Goal: Task Accomplishment & Management: Manage account settings

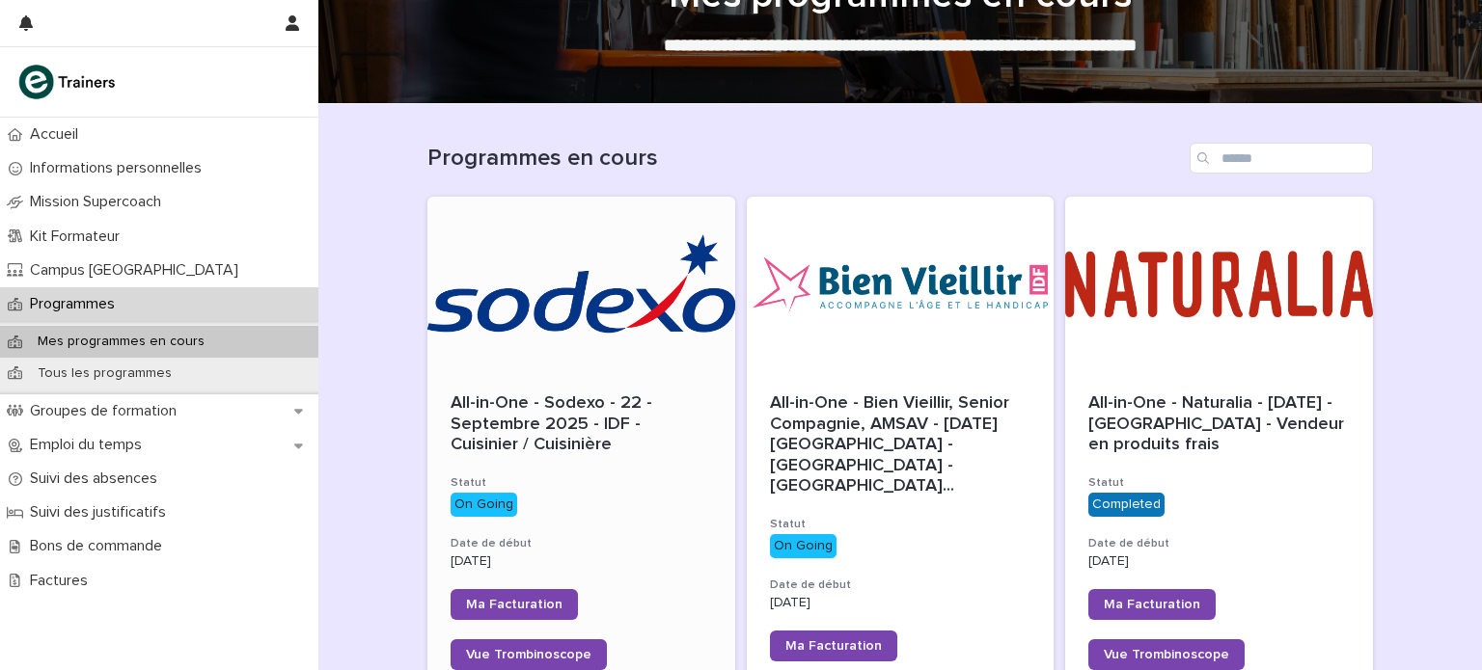
scroll to position [68, 0]
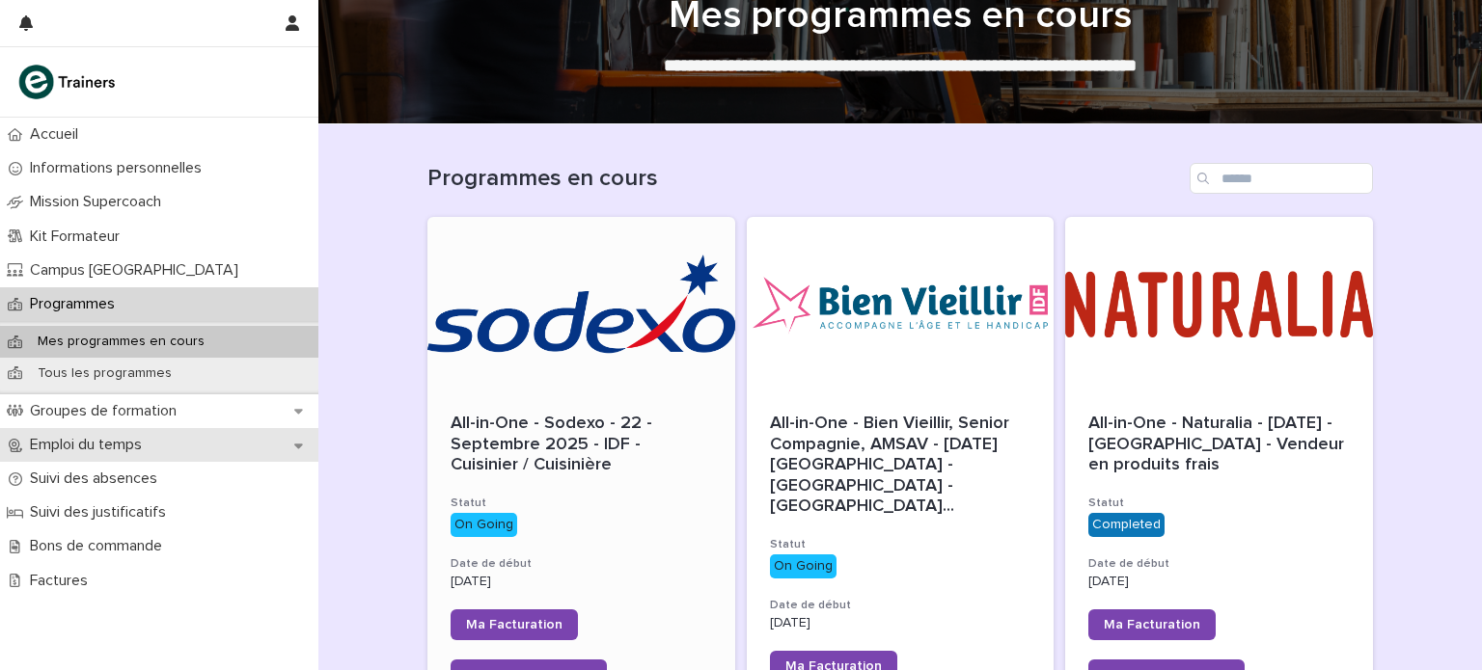
click at [128, 444] on p "Emploi du temps" at bounding box center [89, 445] width 135 height 18
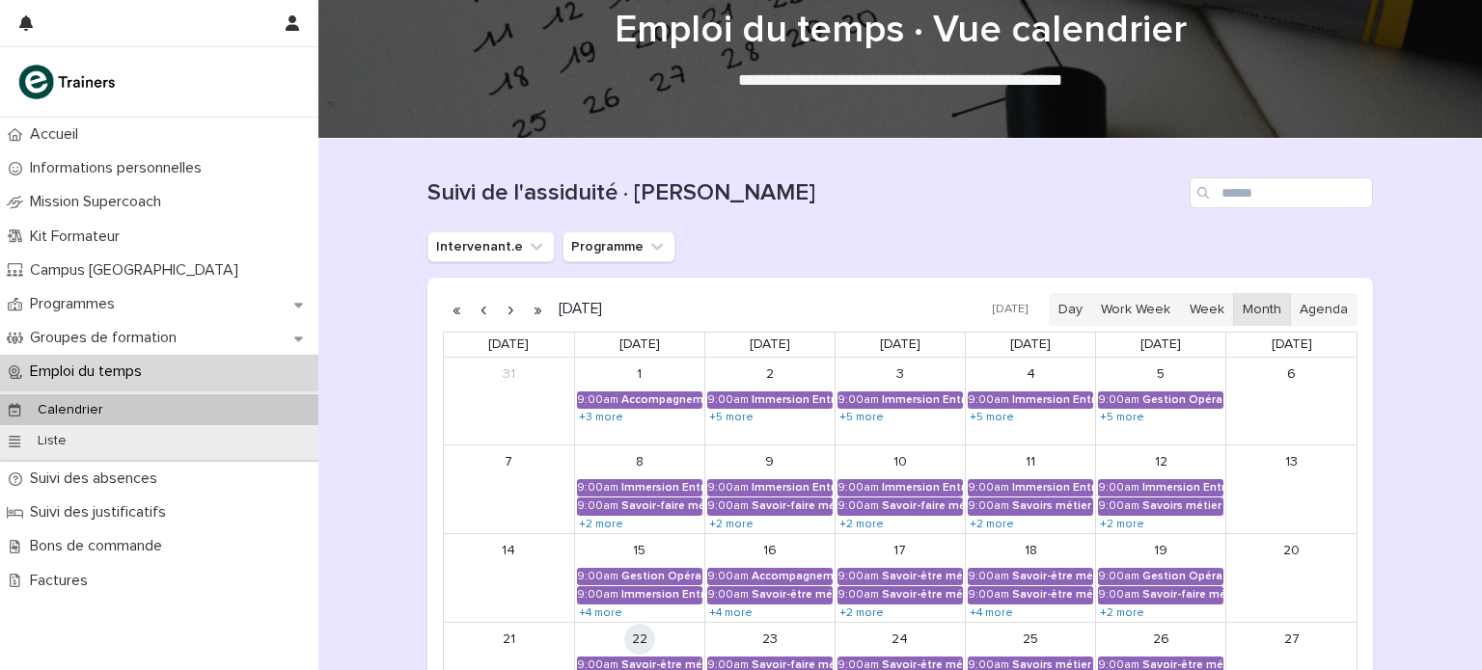
scroll to position [55, 0]
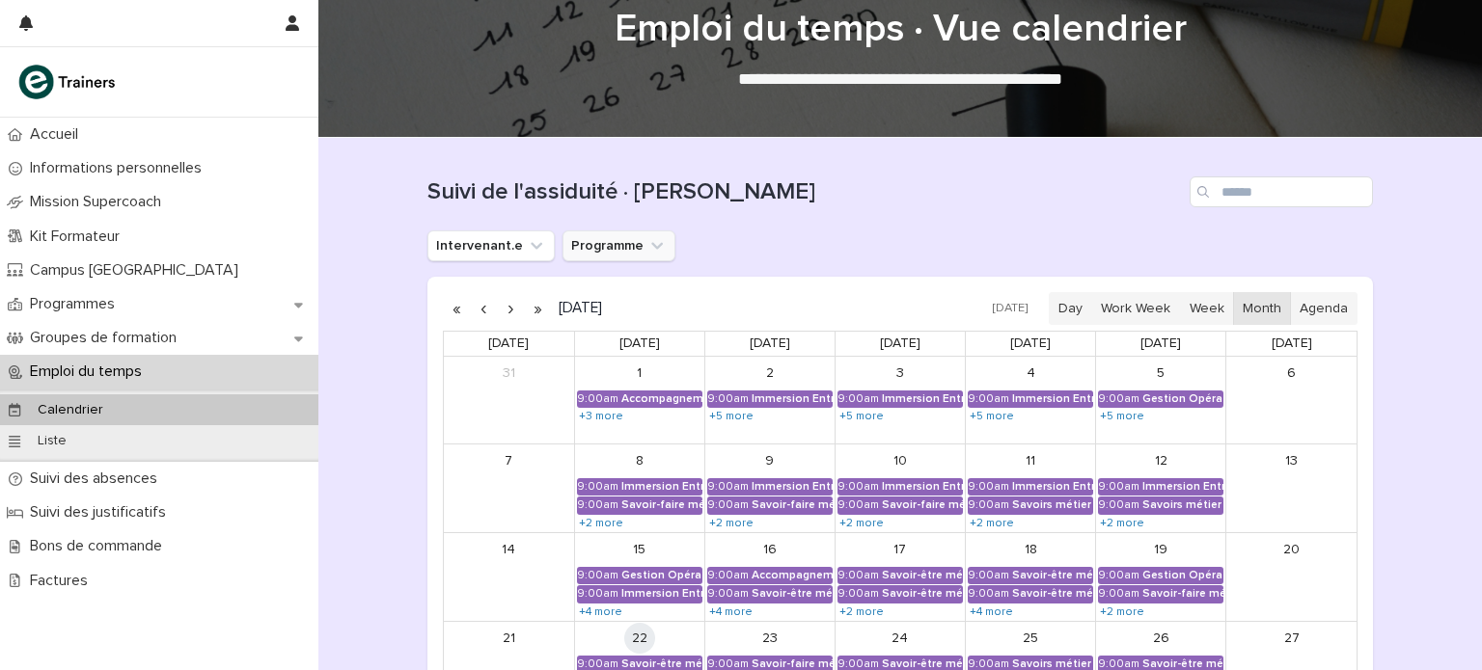
click at [626, 256] on button "Programme" at bounding box center [618, 246] width 113 height 31
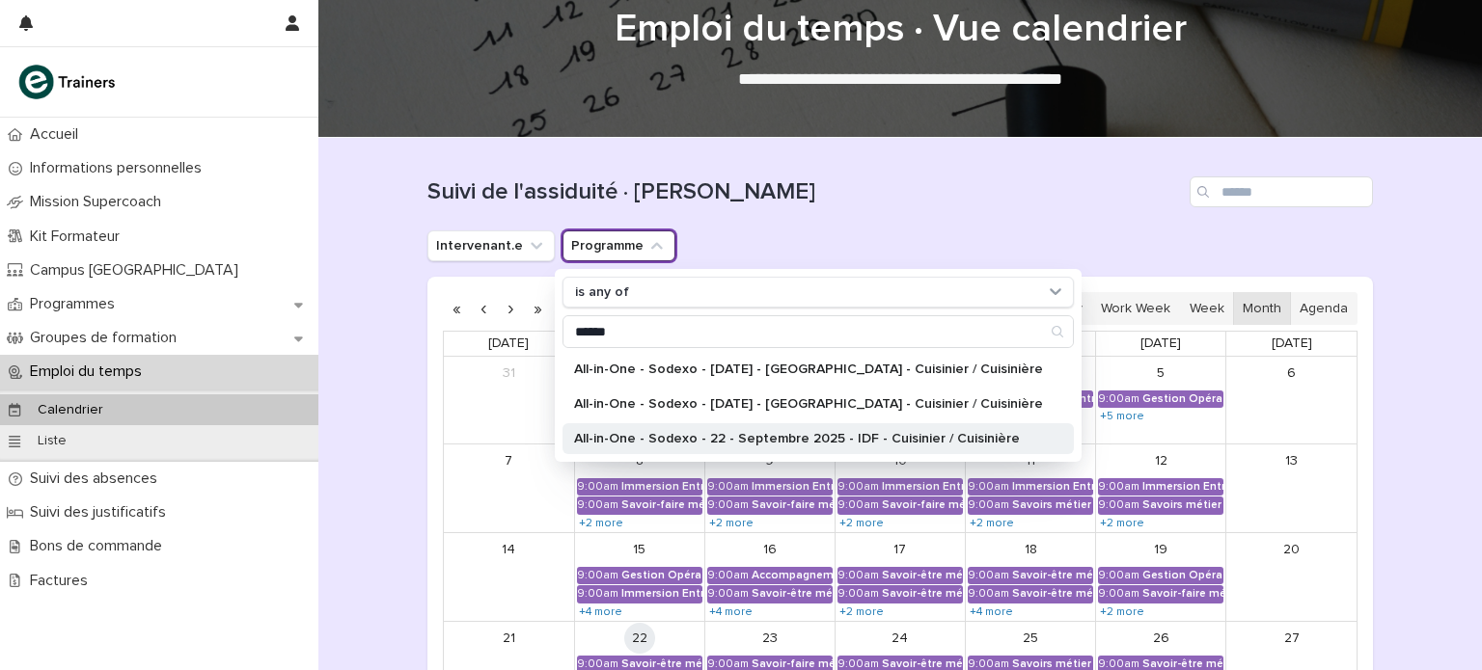
type input "******"
click at [789, 445] on div "All-in-One - Sodexo - 22 - Septembre 2025 - IDF - Cuisinier / Cuisinière" at bounding box center [817, 438] width 511 height 31
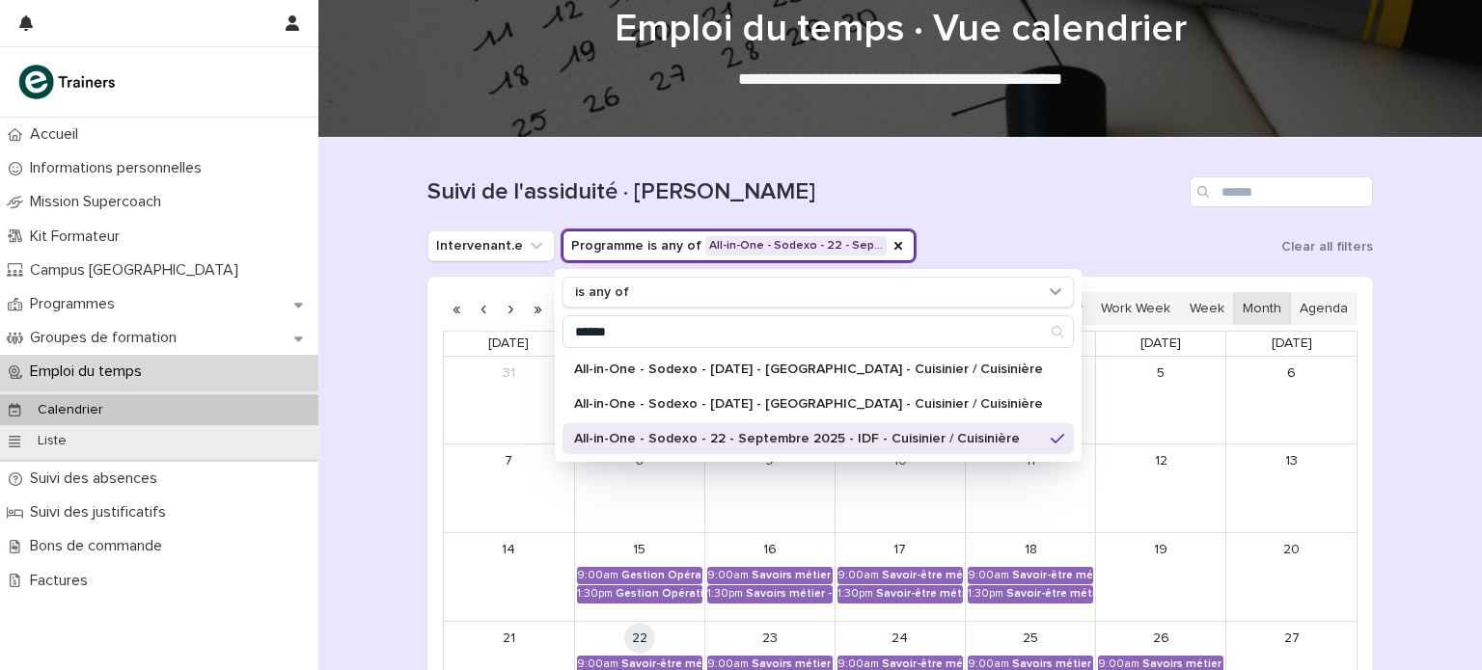
click at [828, 213] on div "Suivi de l'assiduité · [PERSON_NAME]" at bounding box center [899, 184] width 945 height 93
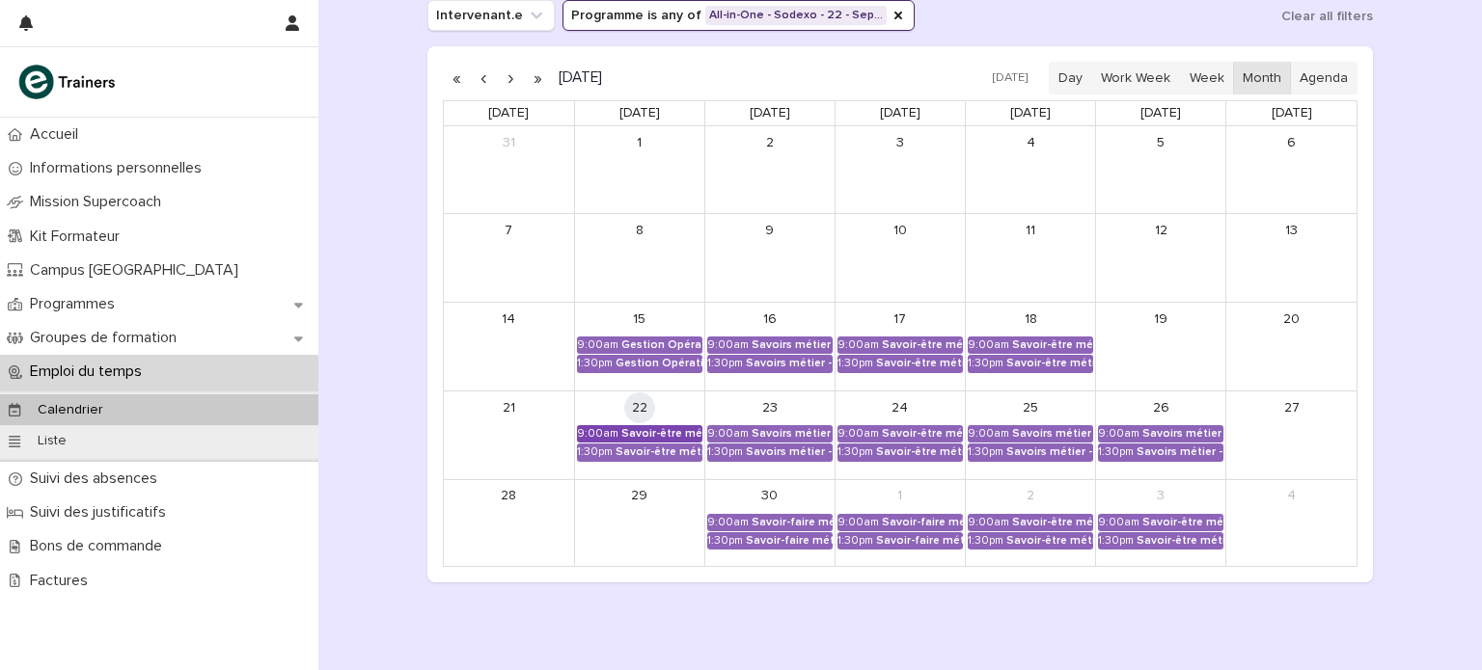
scroll to position [274, 0]
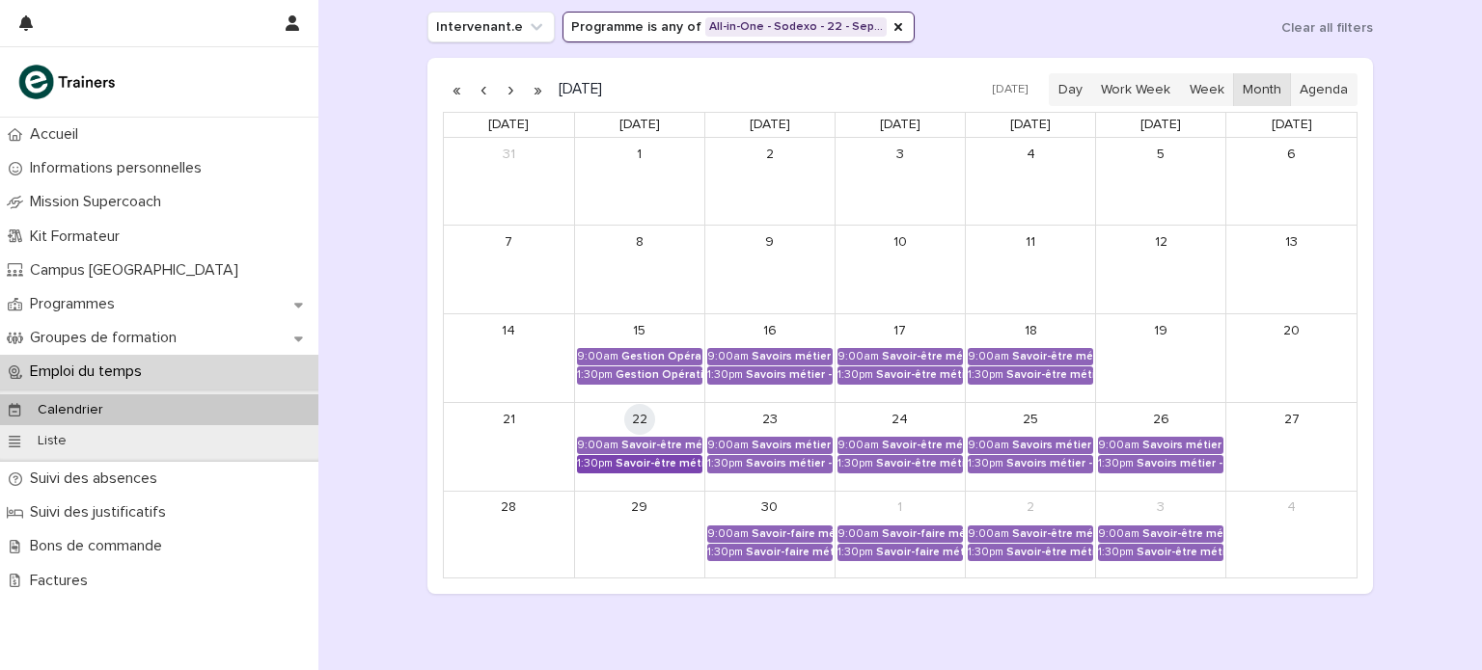
click at [640, 464] on div "Savoir-être métier - Mobilisation et valorisation de ses forces et talents" at bounding box center [658, 464] width 87 height 14
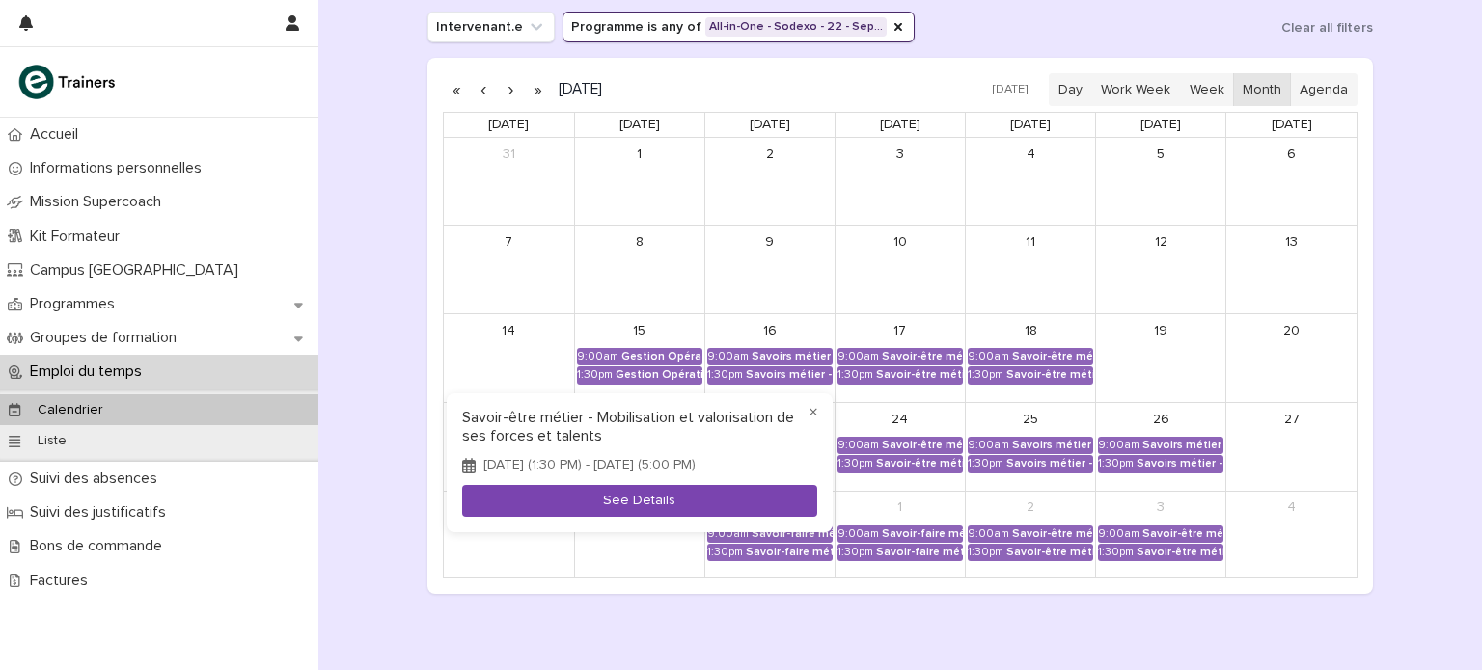
click at [628, 508] on button "See Details" at bounding box center [639, 501] width 355 height 32
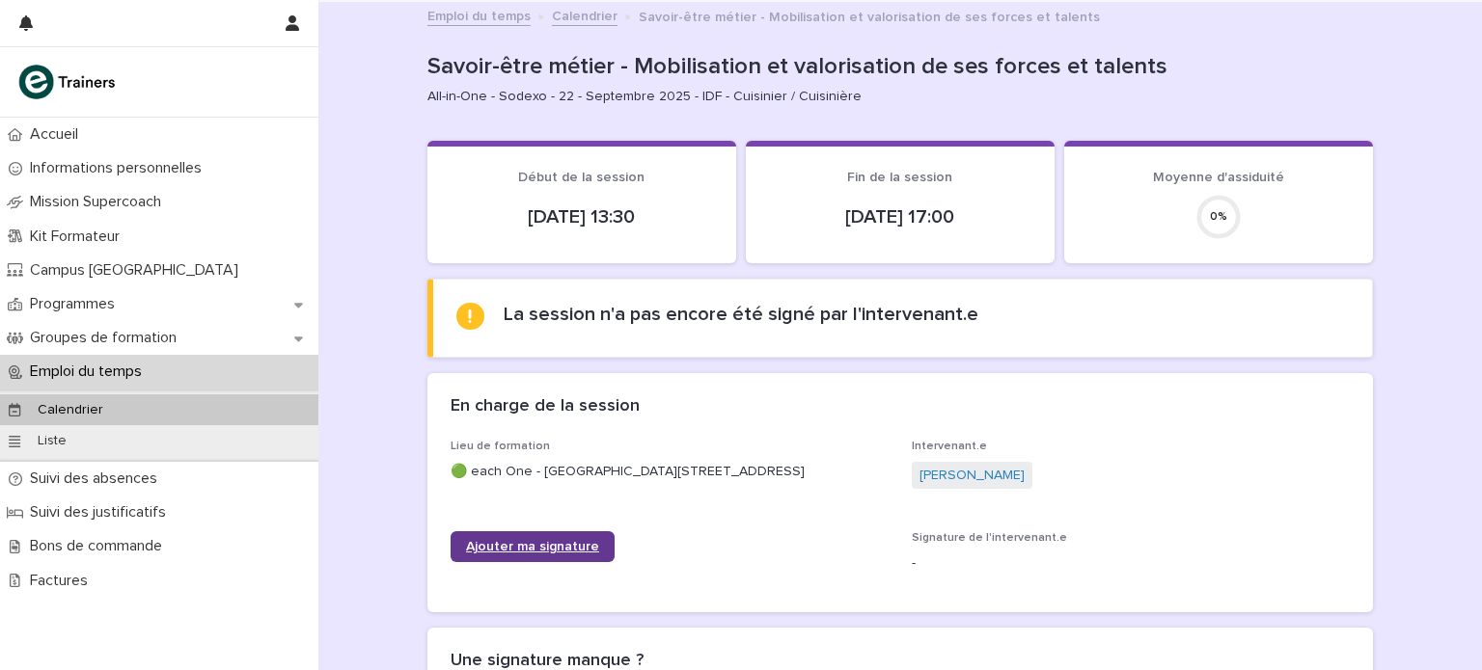
click at [537, 553] on span "Ajouter ma signature" at bounding box center [532, 547] width 133 height 14
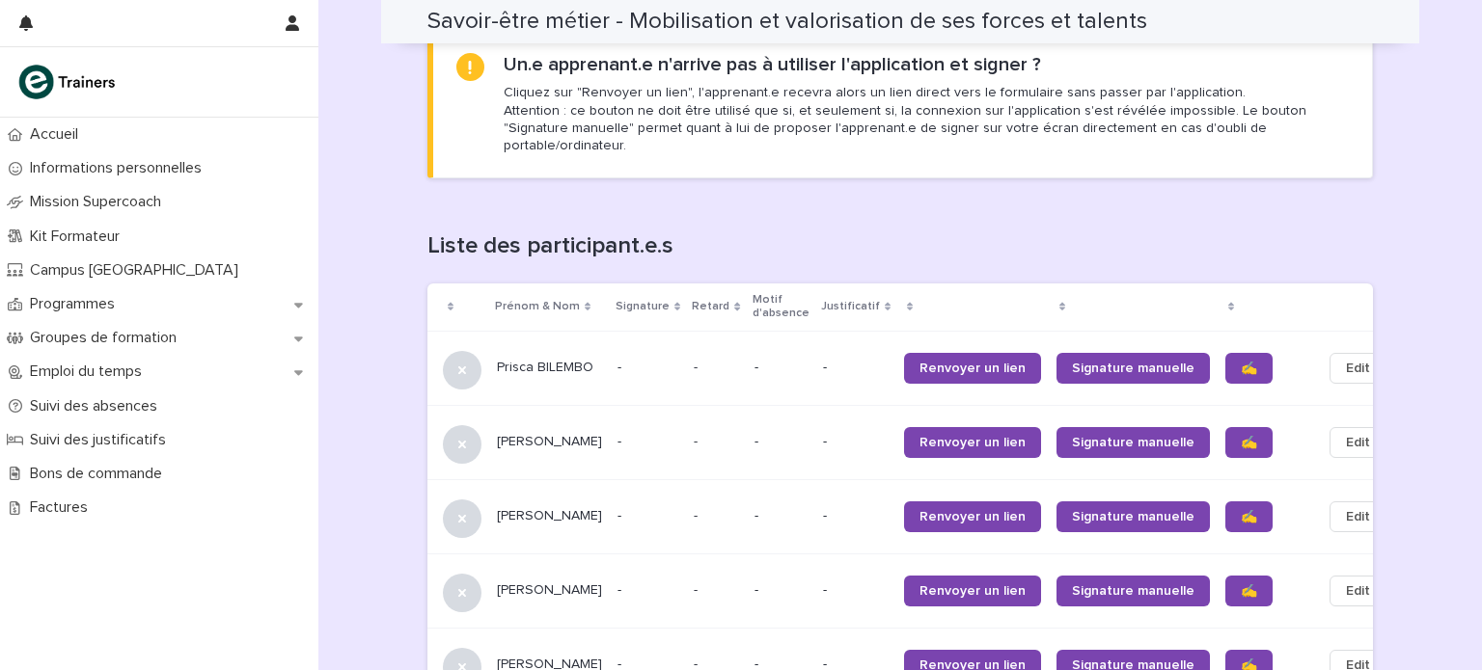
scroll to position [1061, 0]
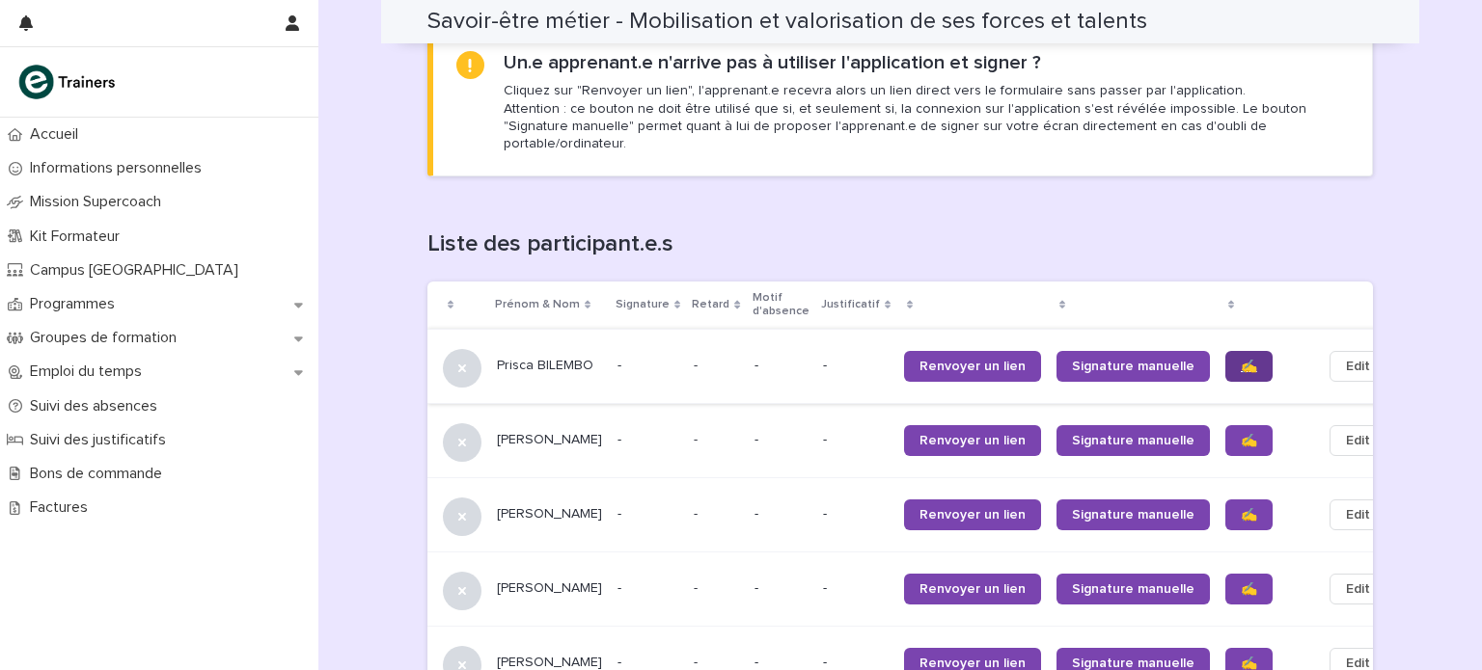
click at [1241, 360] on span "✍️" at bounding box center [1249, 367] width 16 height 14
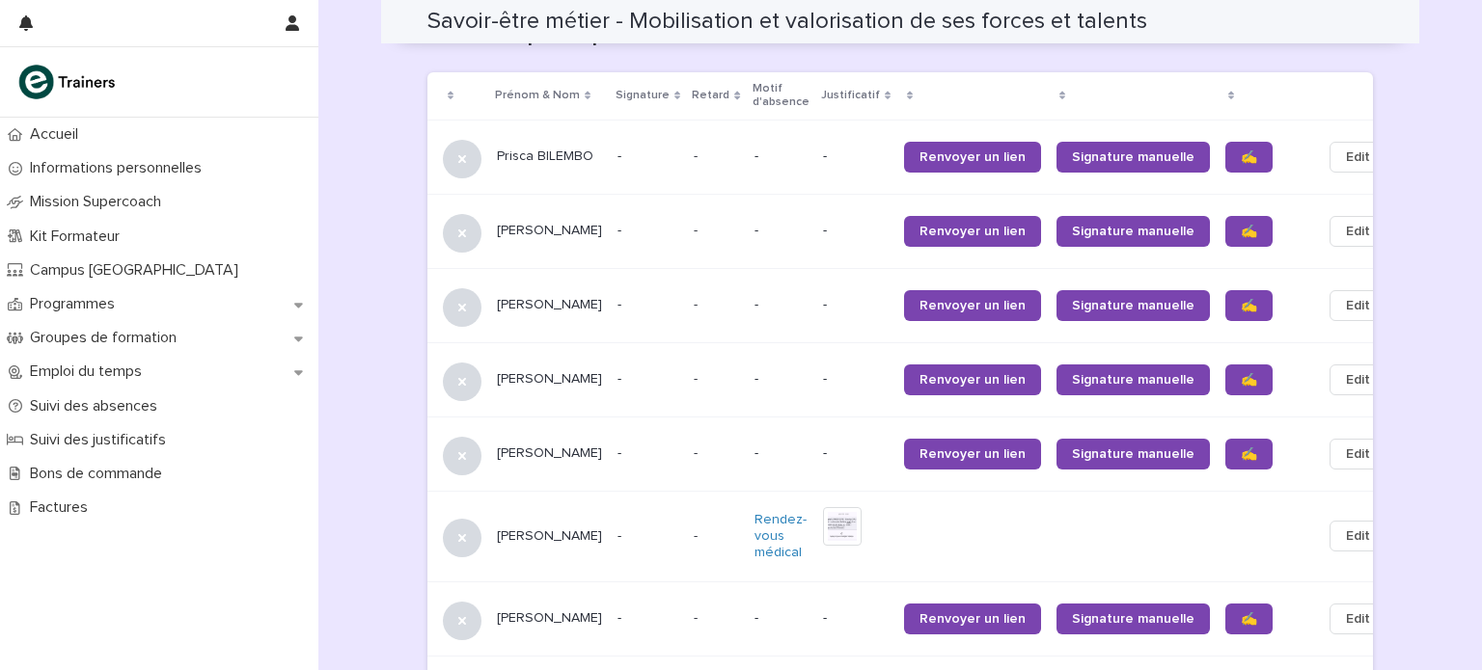
scroll to position [1312, 0]
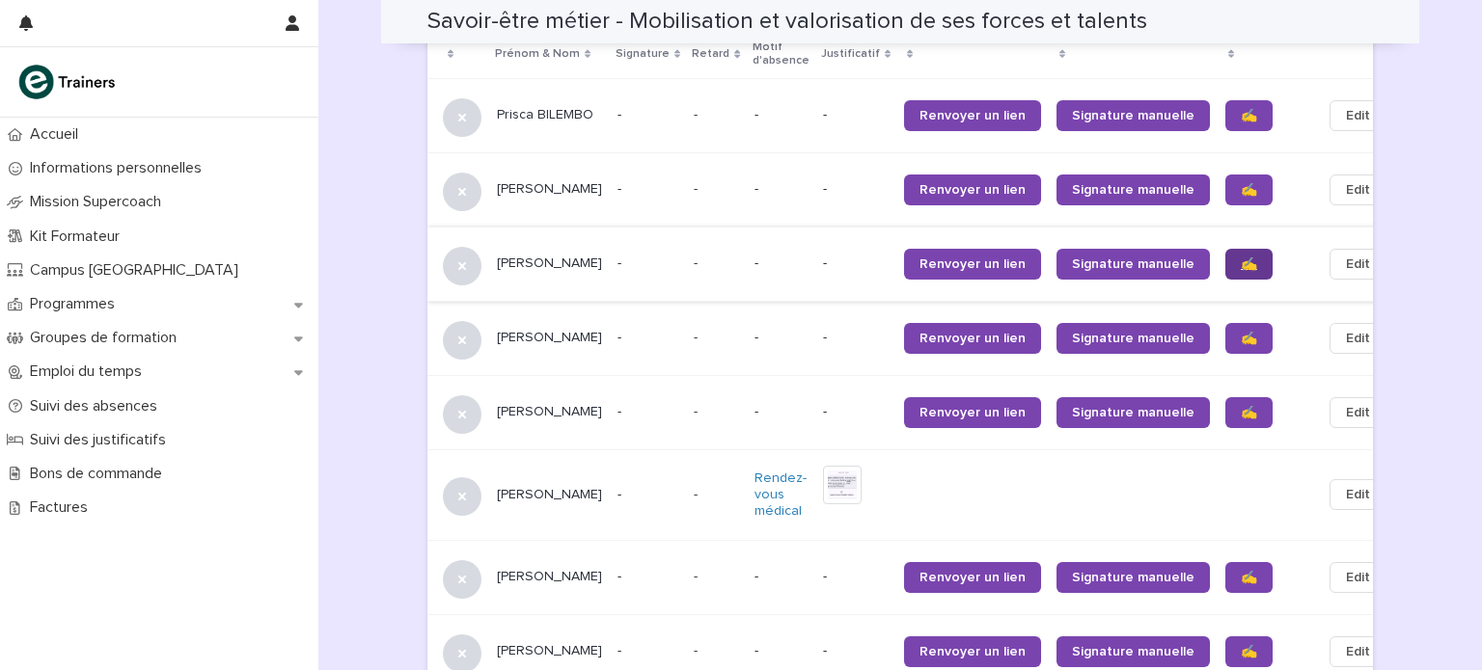
click at [1241, 258] on span "✍️" at bounding box center [1249, 265] width 16 height 14
click at [1241, 332] on span "✍️" at bounding box center [1249, 339] width 16 height 14
click at [1241, 406] on span "✍️" at bounding box center [1249, 413] width 16 height 14
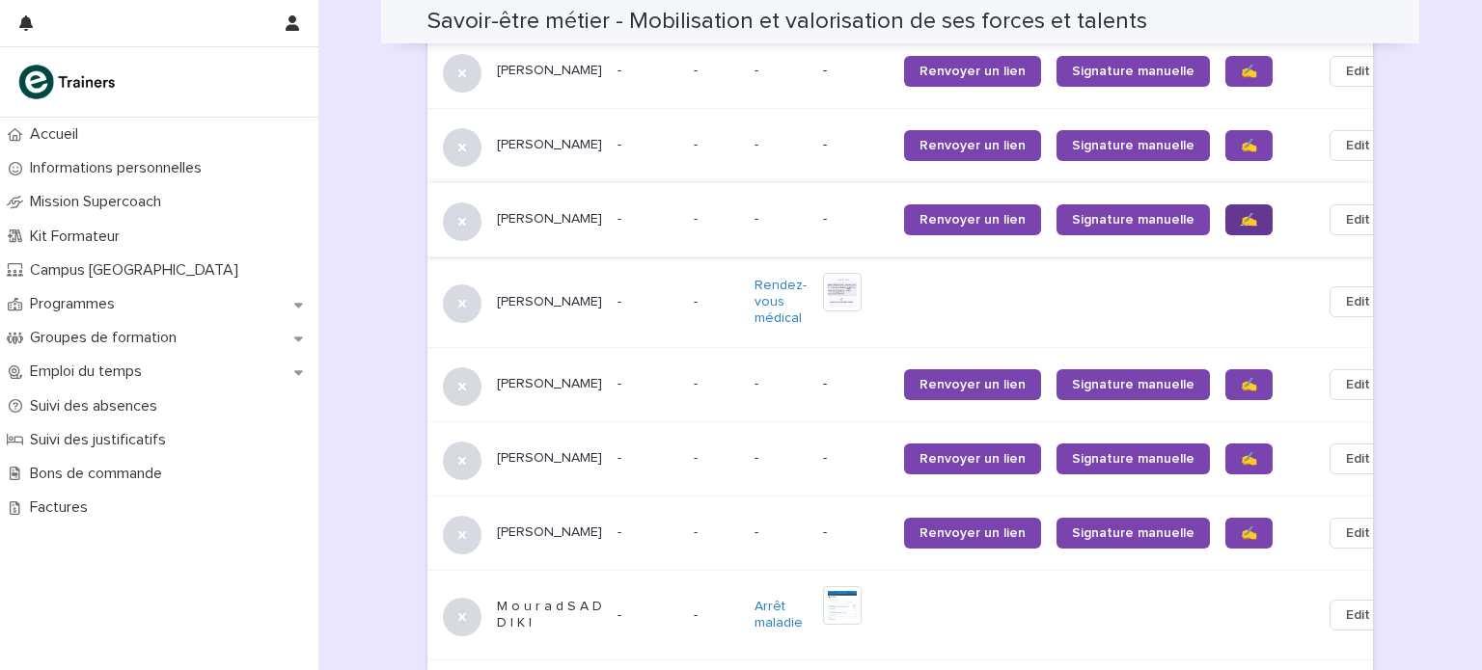
scroll to position [1520, 0]
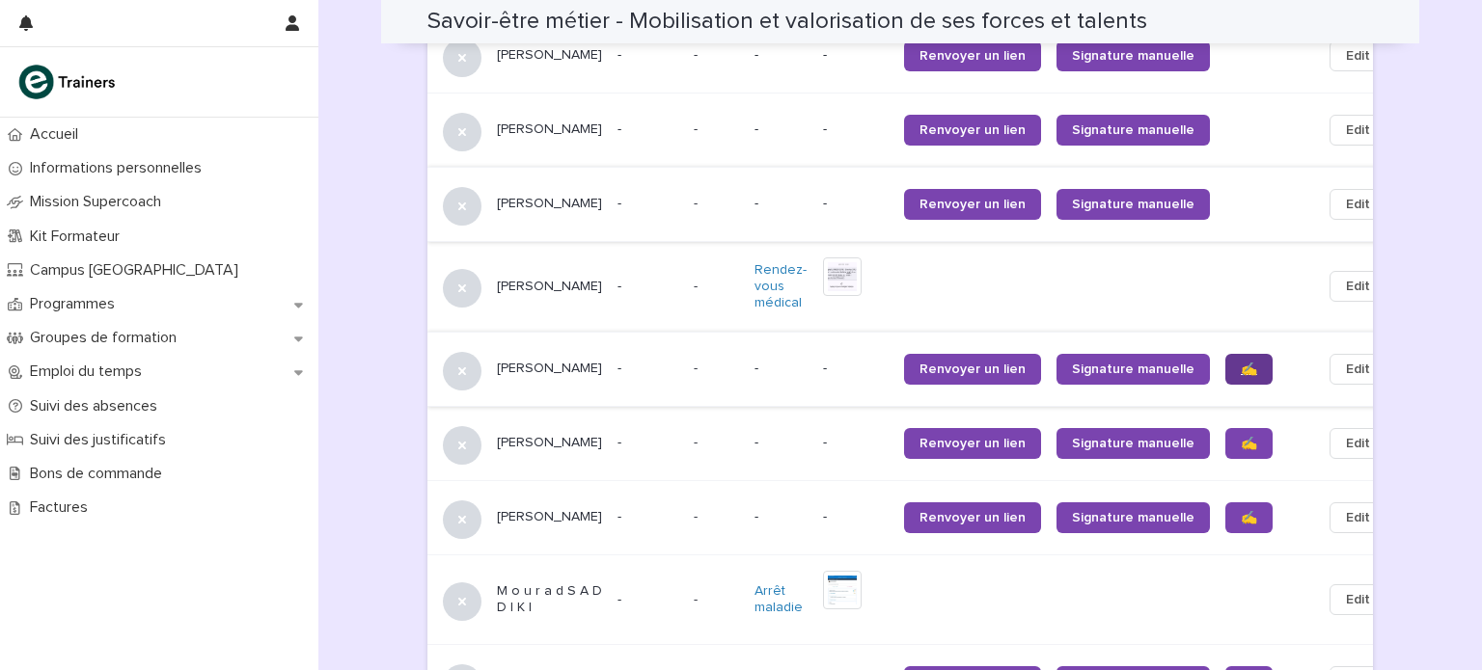
click at [1241, 363] on span "✍️" at bounding box center [1249, 370] width 16 height 14
click at [1241, 437] on span "✍️" at bounding box center [1249, 444] width 16 height 14
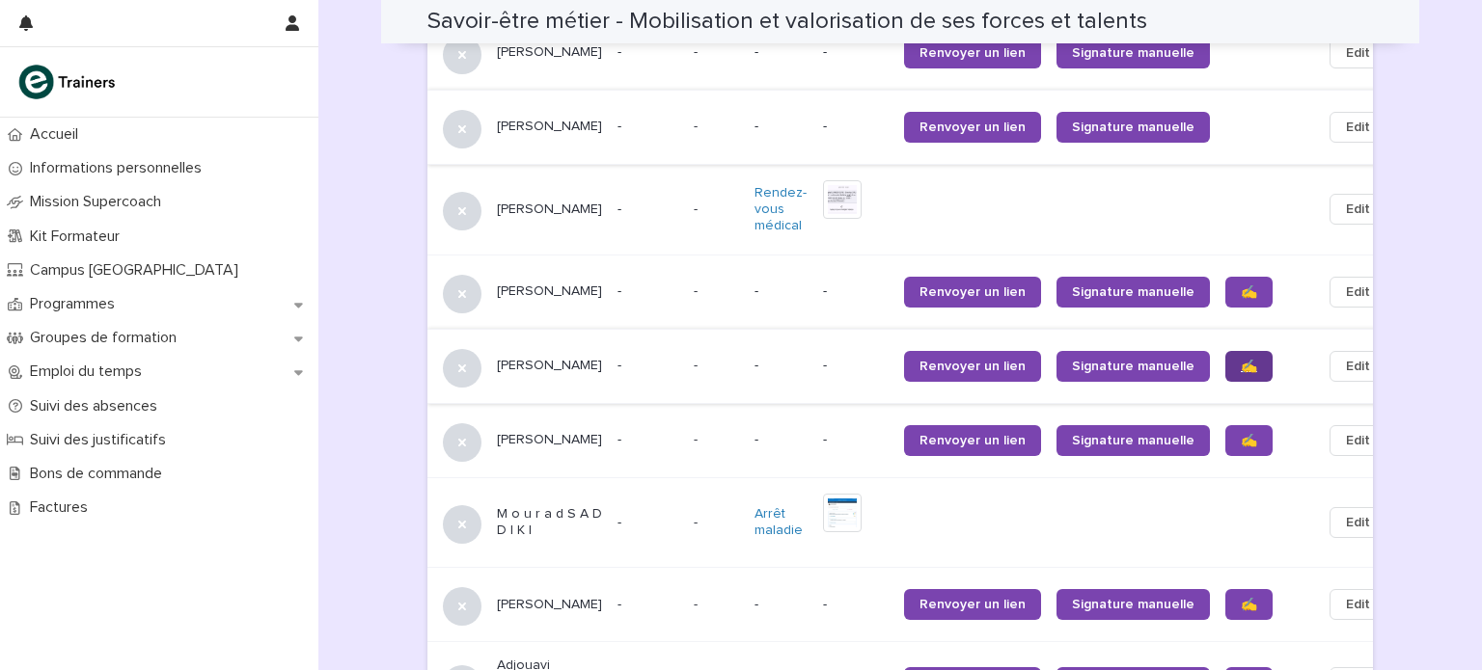
scroll to position [1601, 0]
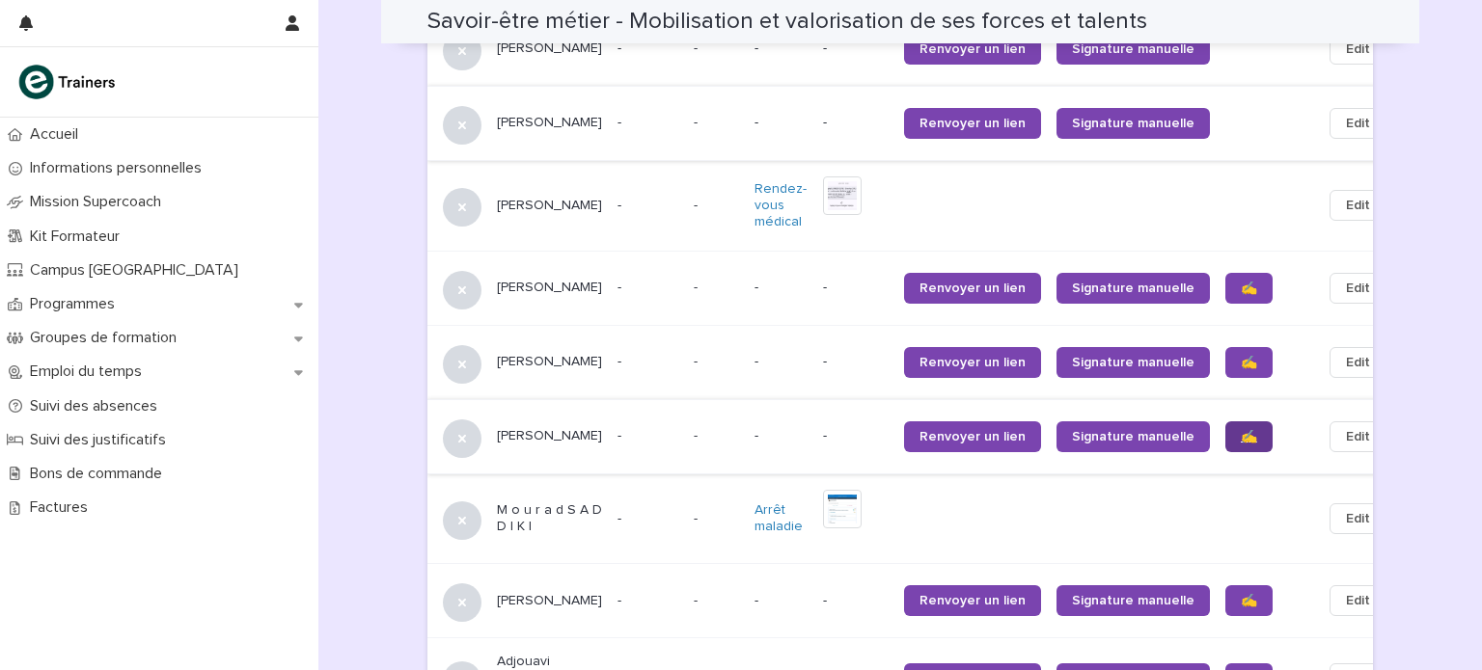
click at [1241, 430] on span "✍️" at bounding box center [1249, 437] width 16 height 14
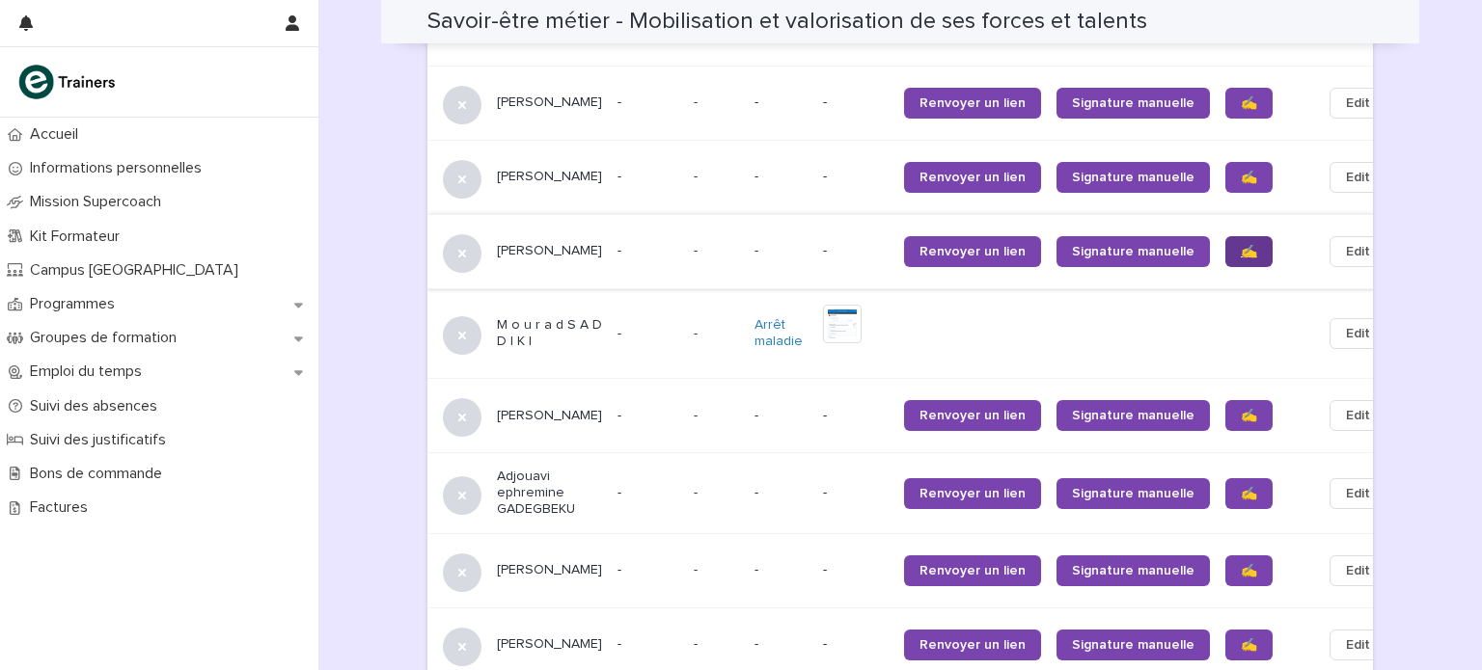
scroll to position [1788, 0]
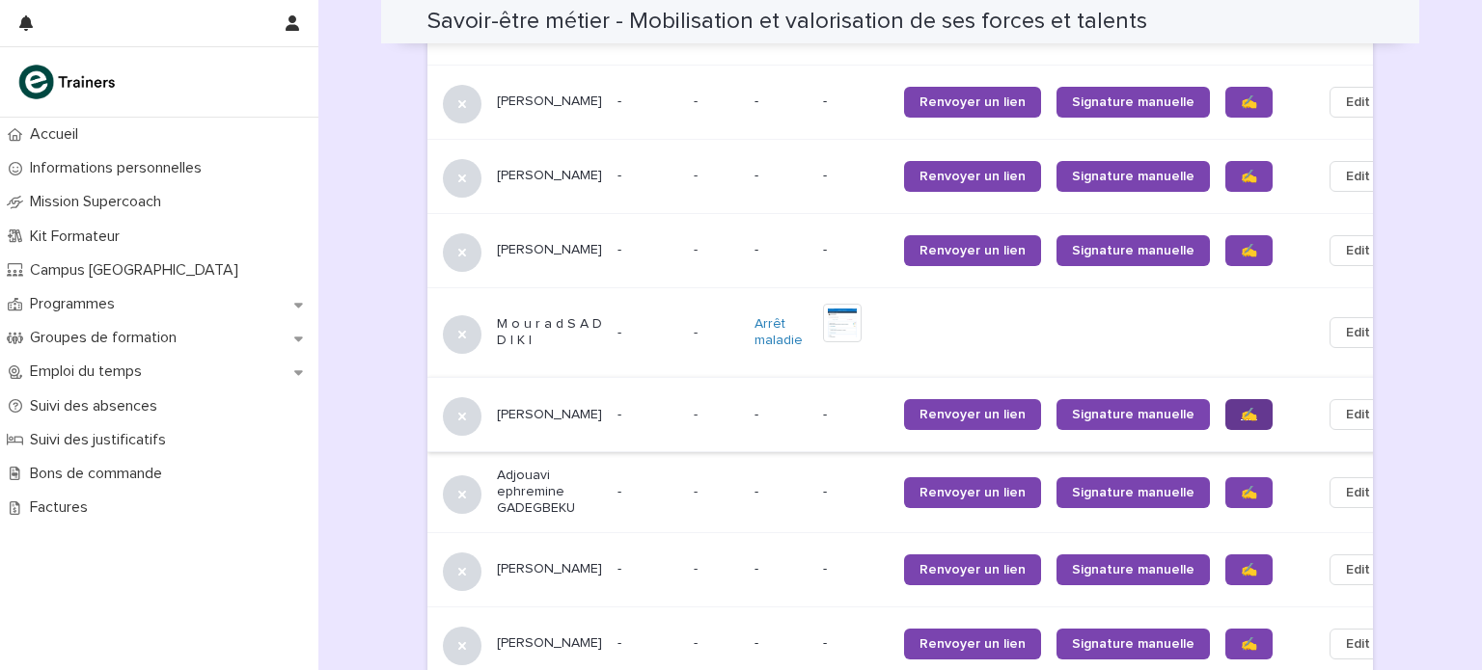
click at [1241, 408] on span "✍️" at bounding box center [1249, 415] width 16 height 14
click at [1225, 479] on link "✍️" at bounding box center [1248, 493] width 47 height 31
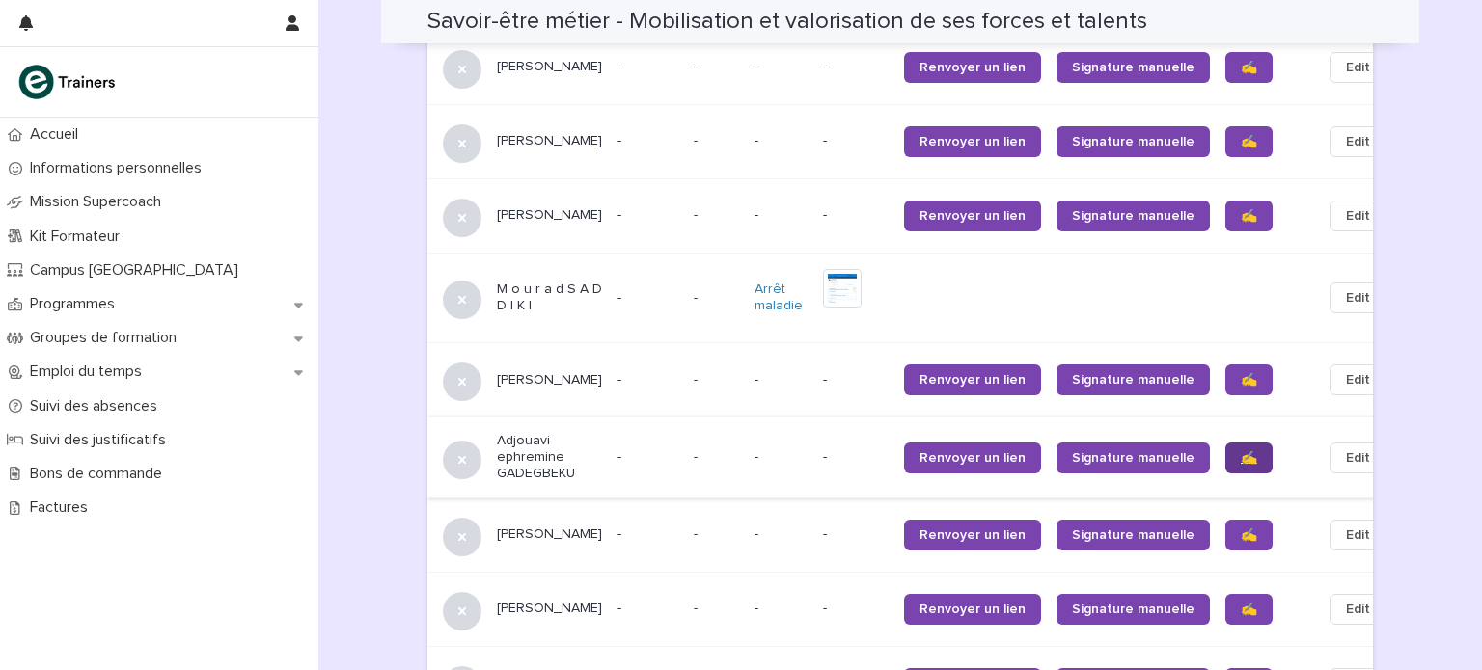
scroll to position [1844, 0]
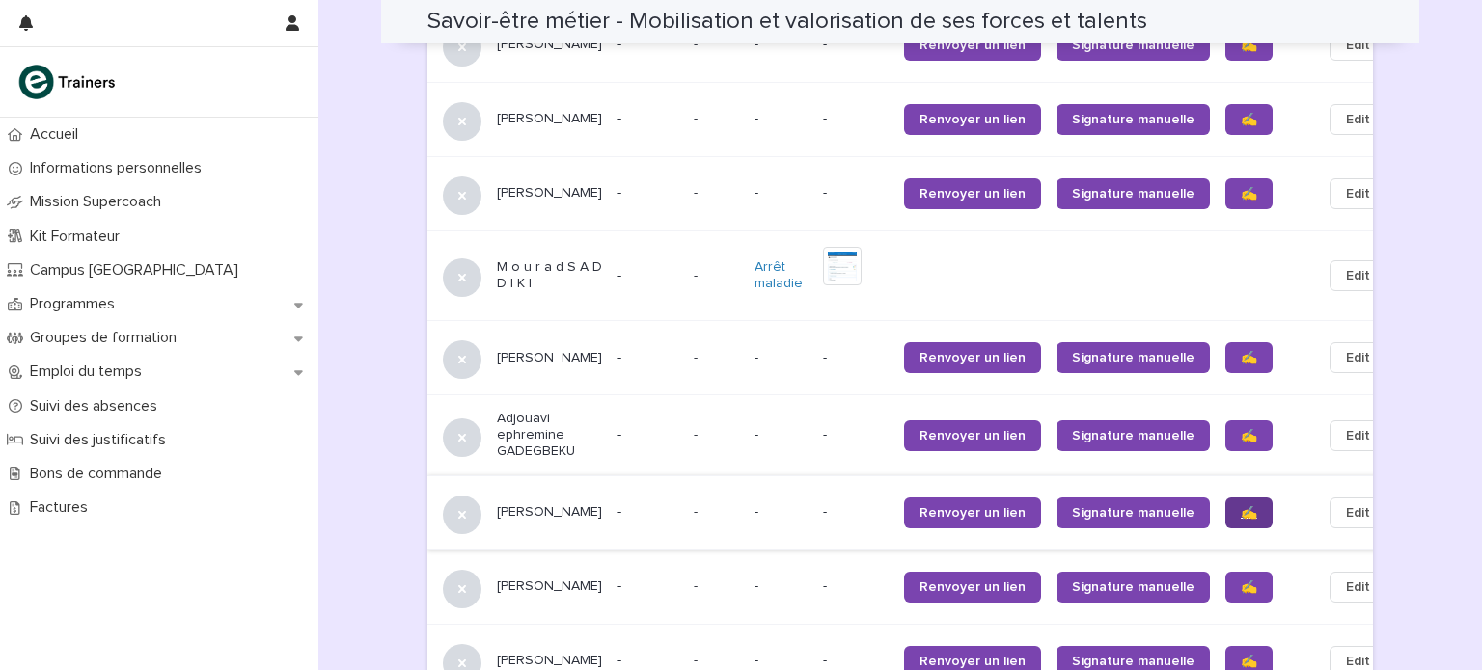
click at [1241, 506] on span "✍️" at bounding box center [1249, 513] width 16 height 14
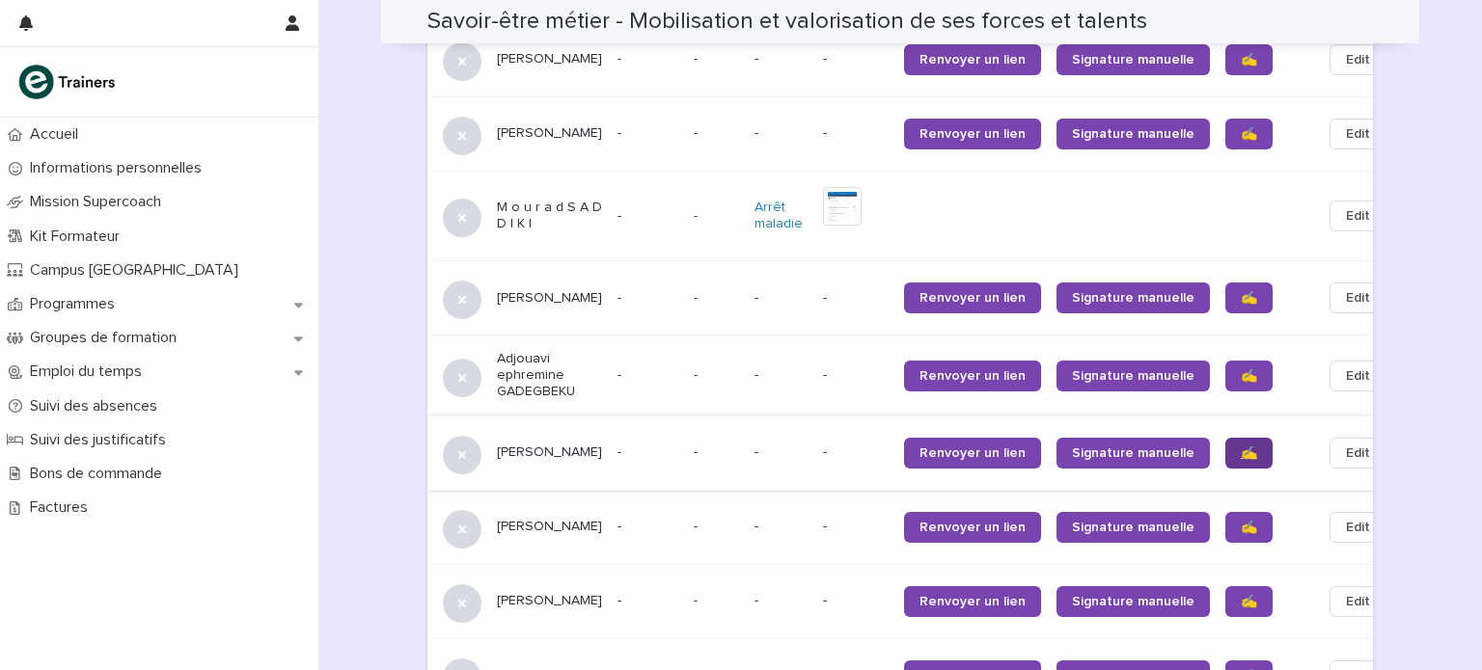
scroll to position [1907, 0]
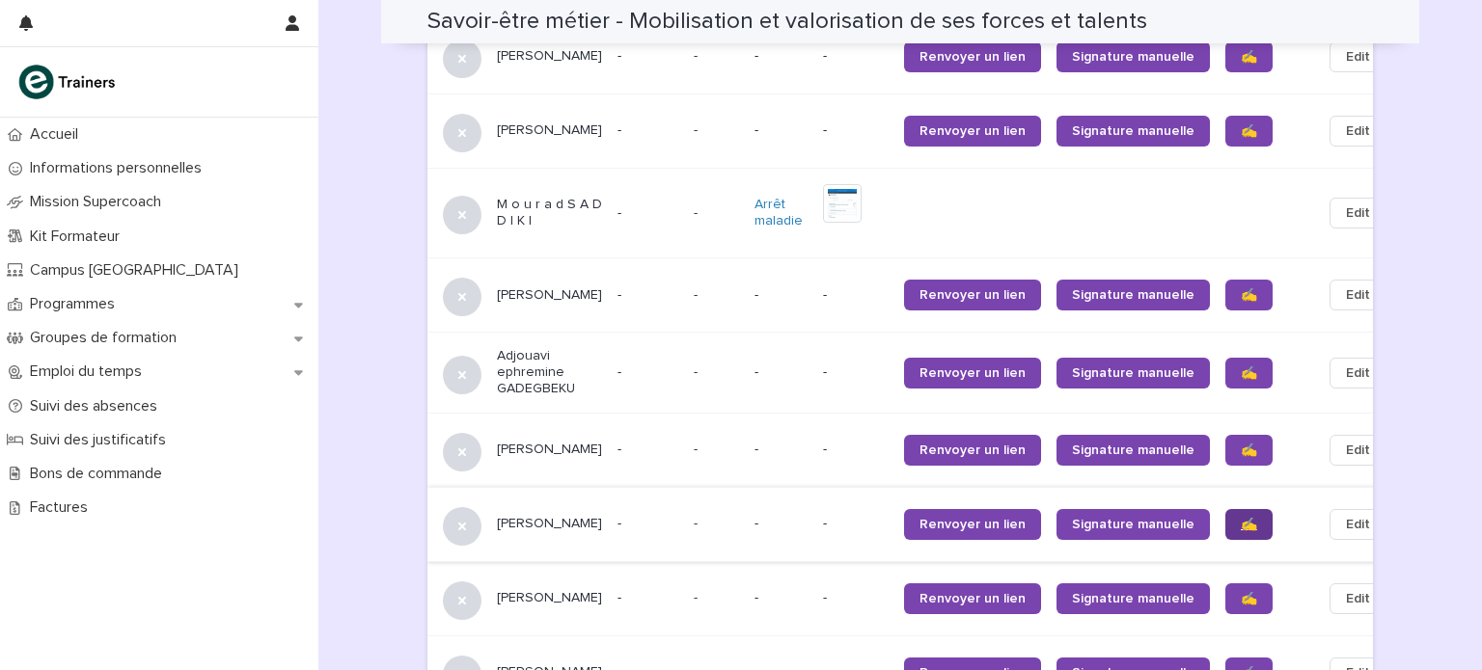
click at [1241, 518] on span "✍️" at bounding box center [1249, 525] width 16 height 14
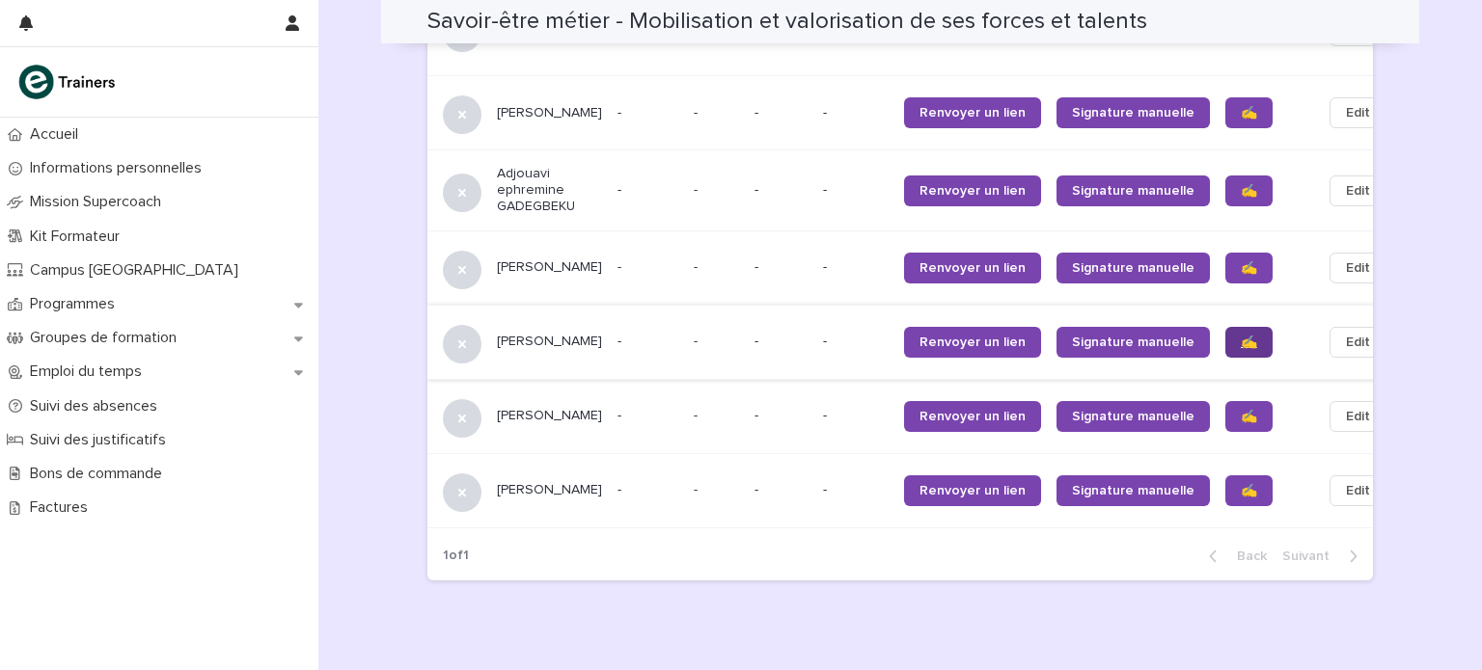
scroll to position [2094, 0]
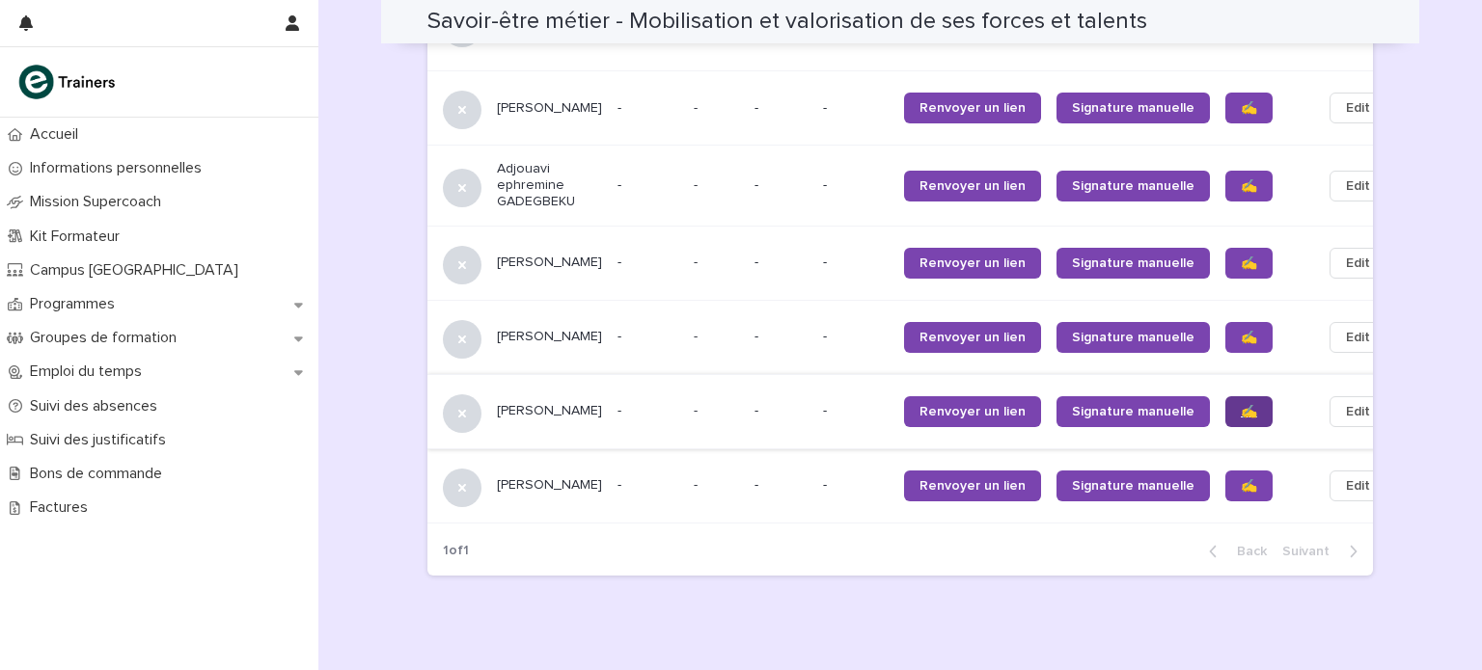
click at [1241, 405] on span "✍️" at bounding box center [1249, 412] width 16 height 14
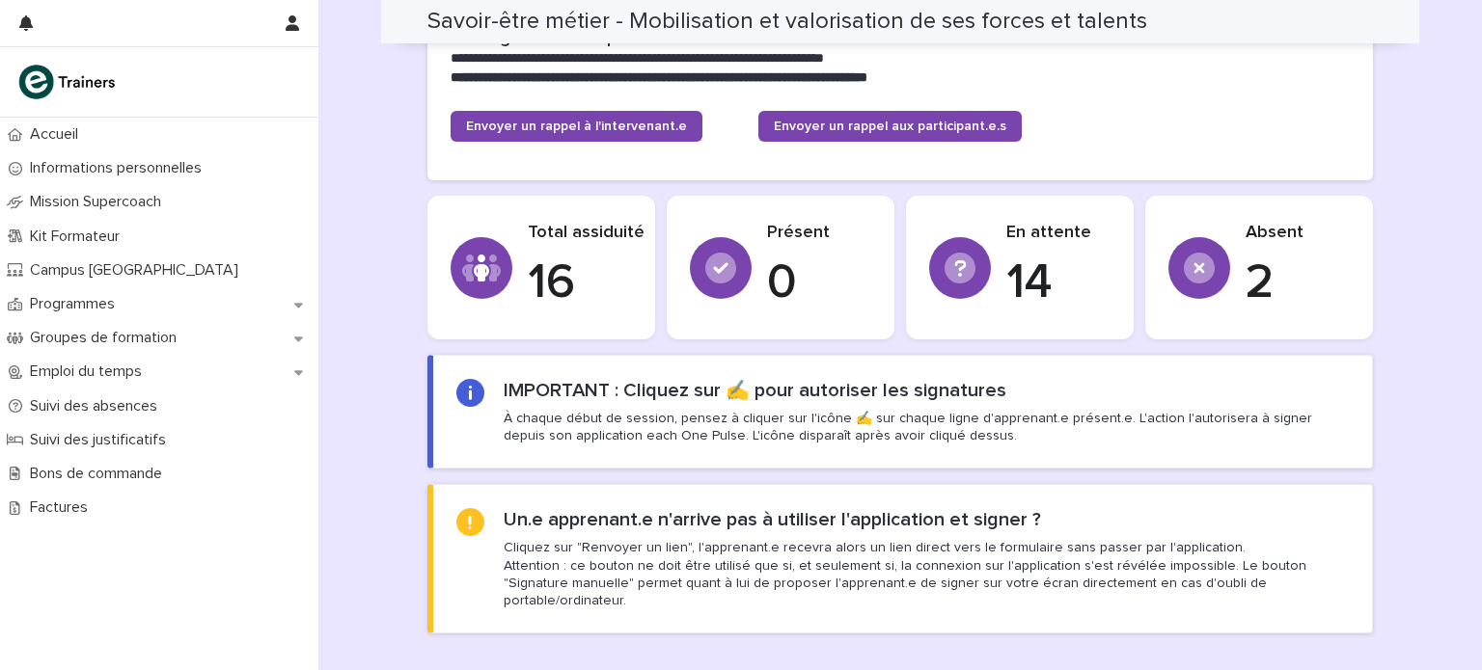
scroll to position [490, 0]
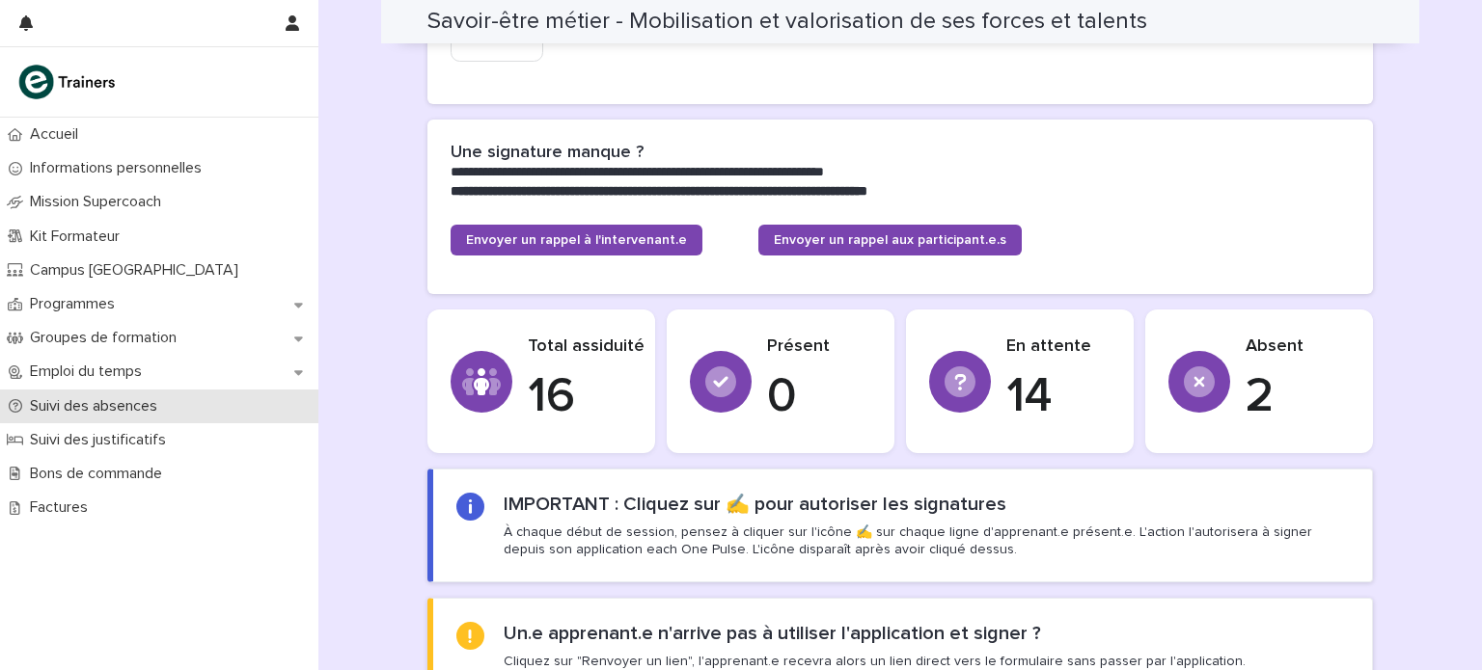
click at [44, 417] on div "Suivi des absences" at bounding box center [159, 407] width 318 height 34
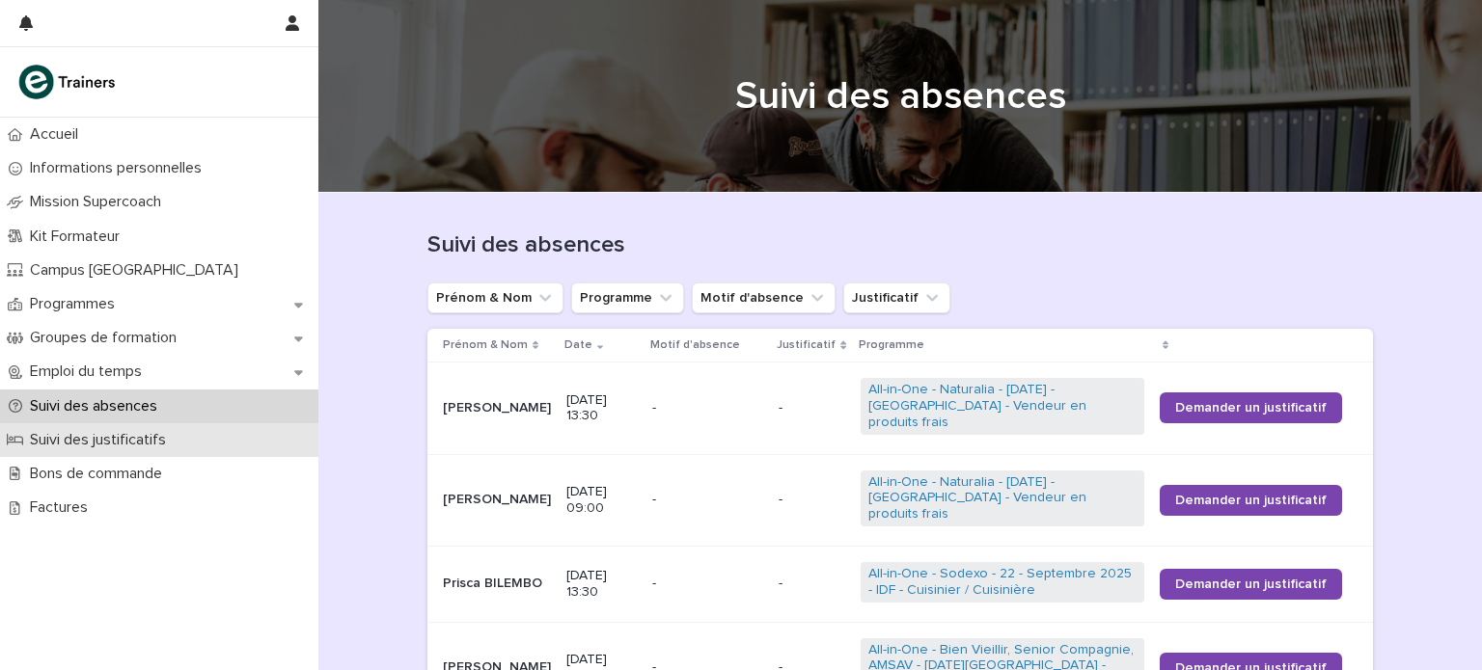
click at [123, 449] on p "Suivi des justificatifs" at bounding box center [101, 440] width 159 height 18
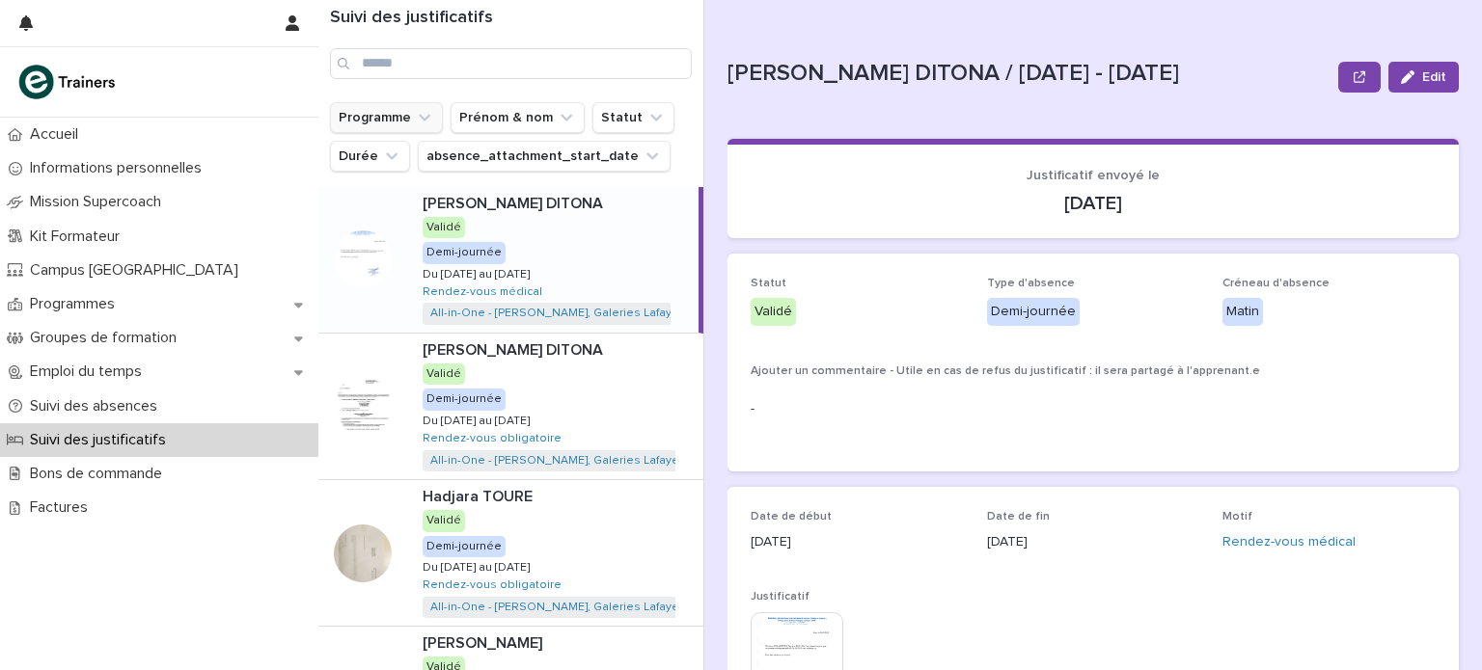
click at [410, 112] on button "Programme" at bounding box center [386, 117] width 113 height 31
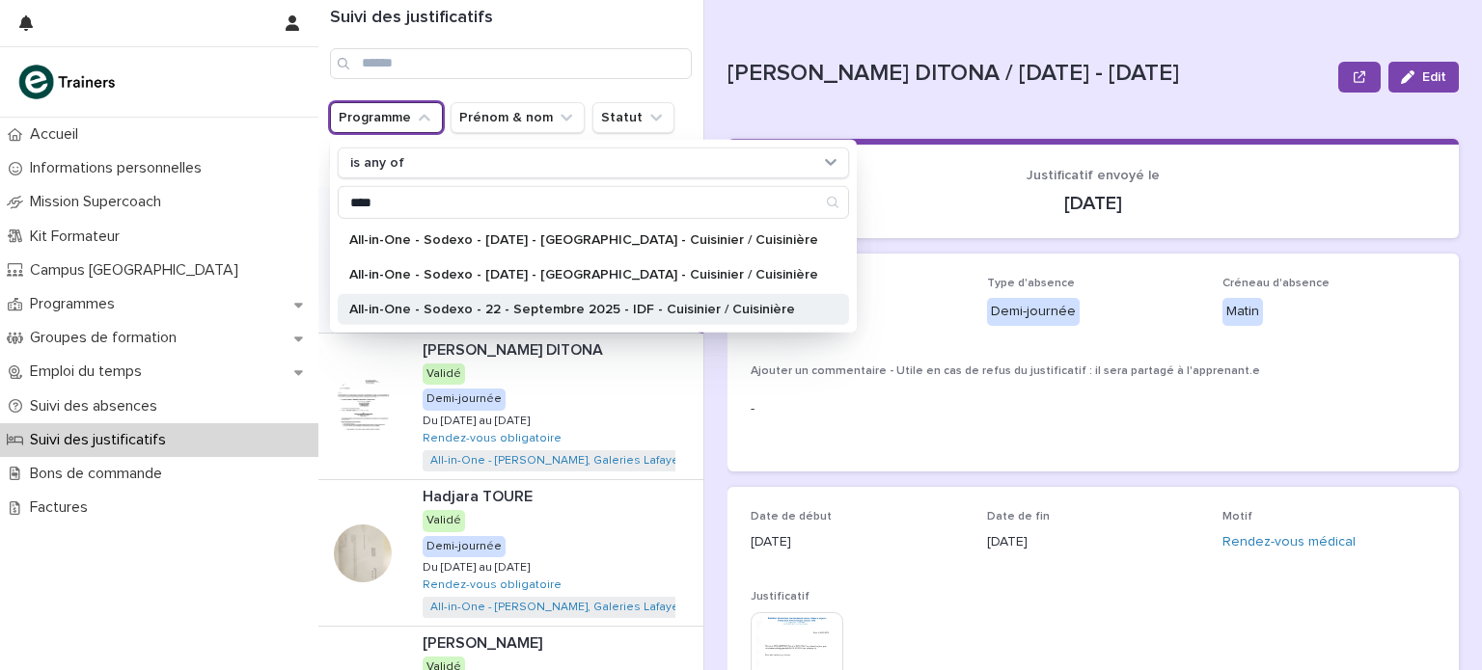
type input "****"
click at [621, 304] on p "All-in-One - Sodexo - 22 - Septembre 2025 - IDF - Cuisinier / Cuisinière" at bounding box center [583, 310] width 469 height 14
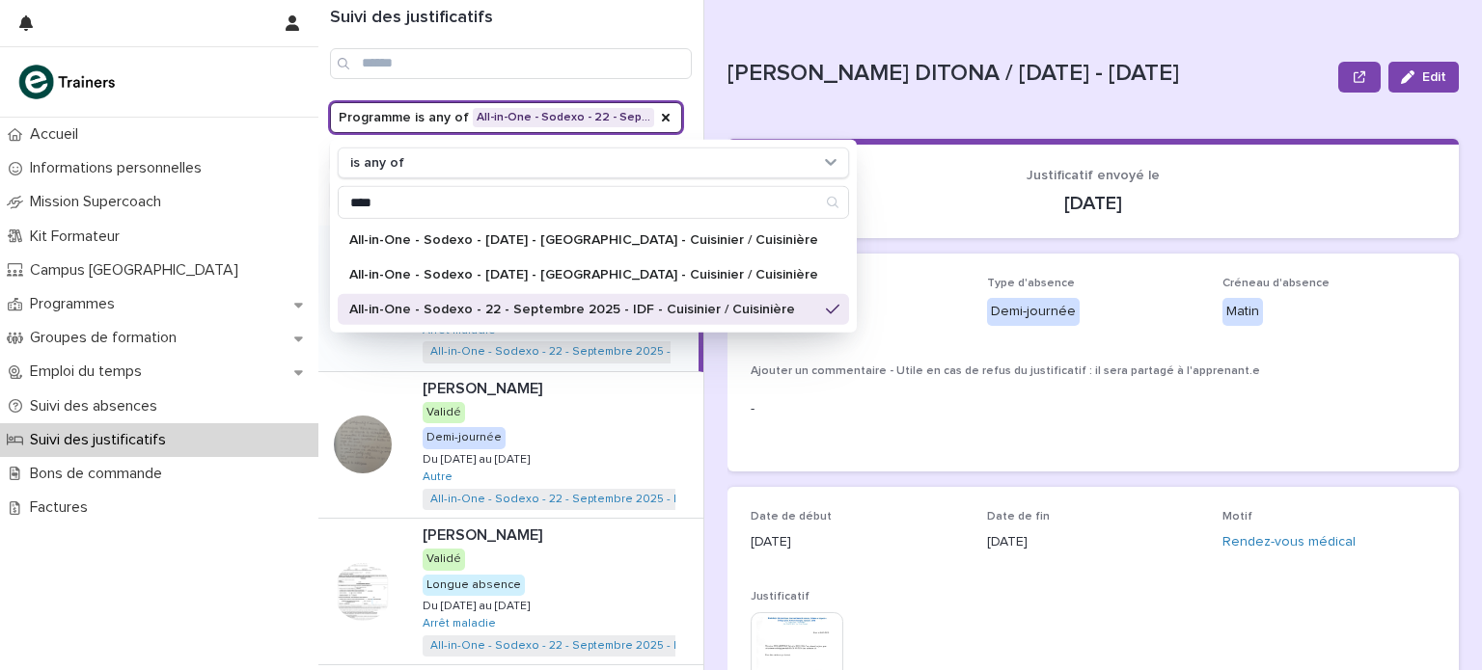
click at [683, 25] on h1 "Suivi des justificatifs" at bounding box center [511, 18] width 362 height 21
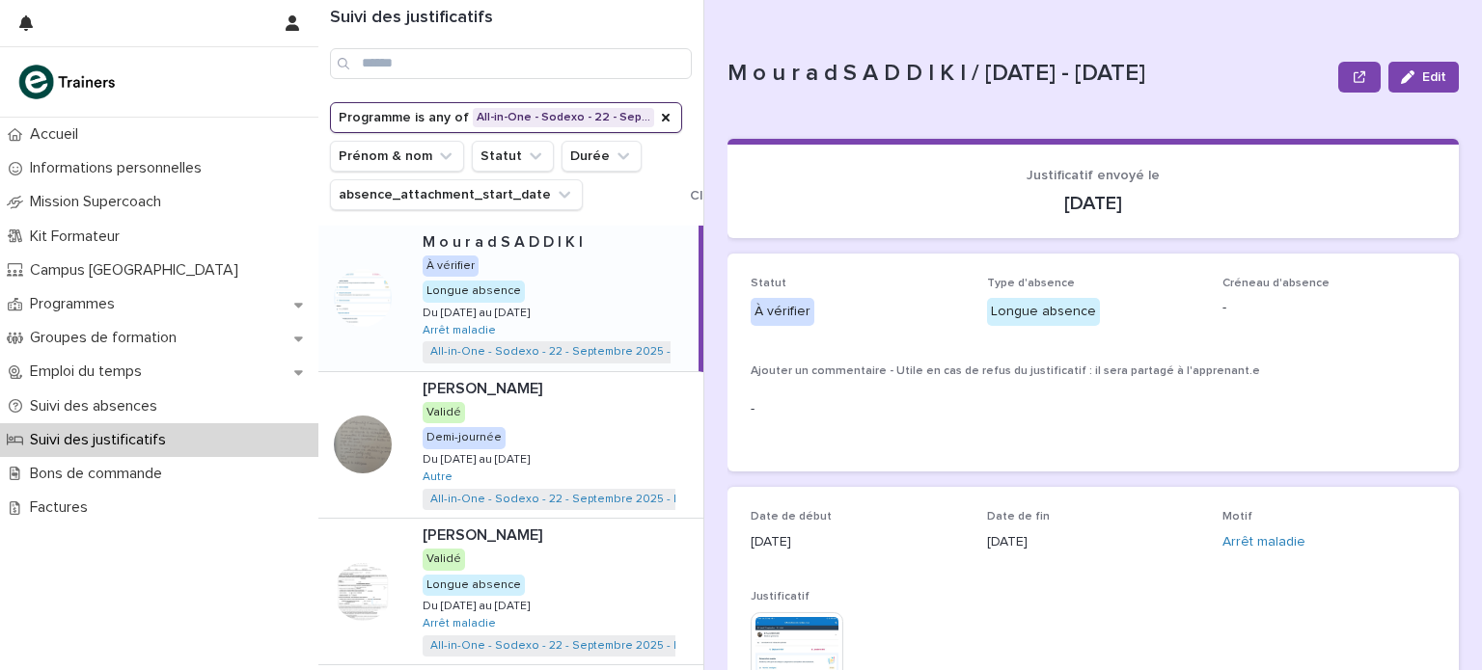
click at [506, 257] on div "M o u r a d S A D D I K I M o u r a d S A D D I K I À vérifier Longue absence D…" at bounding box center [552, 299] width 291 height 146
click at [506, 245] on p "M o u r a d S A D D I K I" at bounding box center [505, 241] width 164 height 22
click at [435, 238] on p "M o u r a d S A D D I K I" at bounding box center [505, 241] width 164 height 22
click at [171, 441] on p "Suivi des justificatifs" at bounding box center [101, 440] width 159 height 18
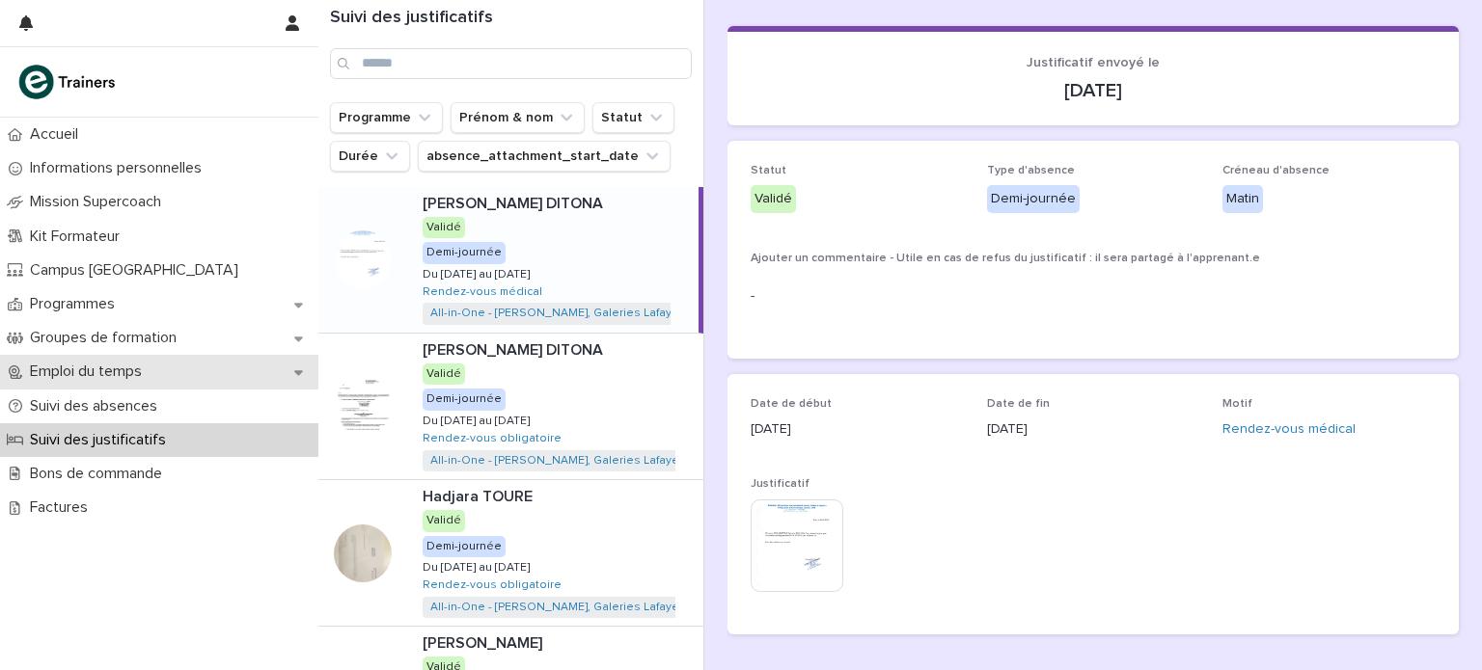
click at [147, 369] on p "Emploi du temps" at bounding box center [89, 372] width 135 height 18
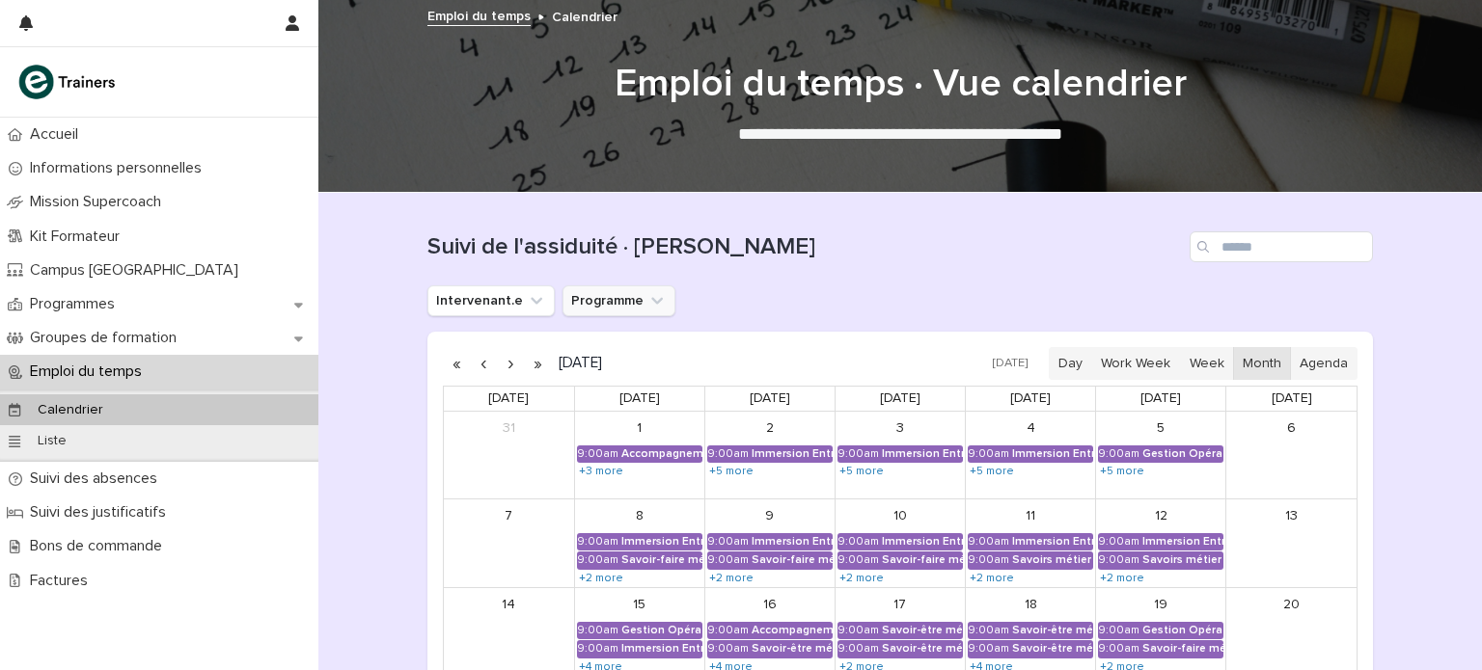
click at [609, 299] on button "Programme" at bounding box center [618, 301] width 113 height 31
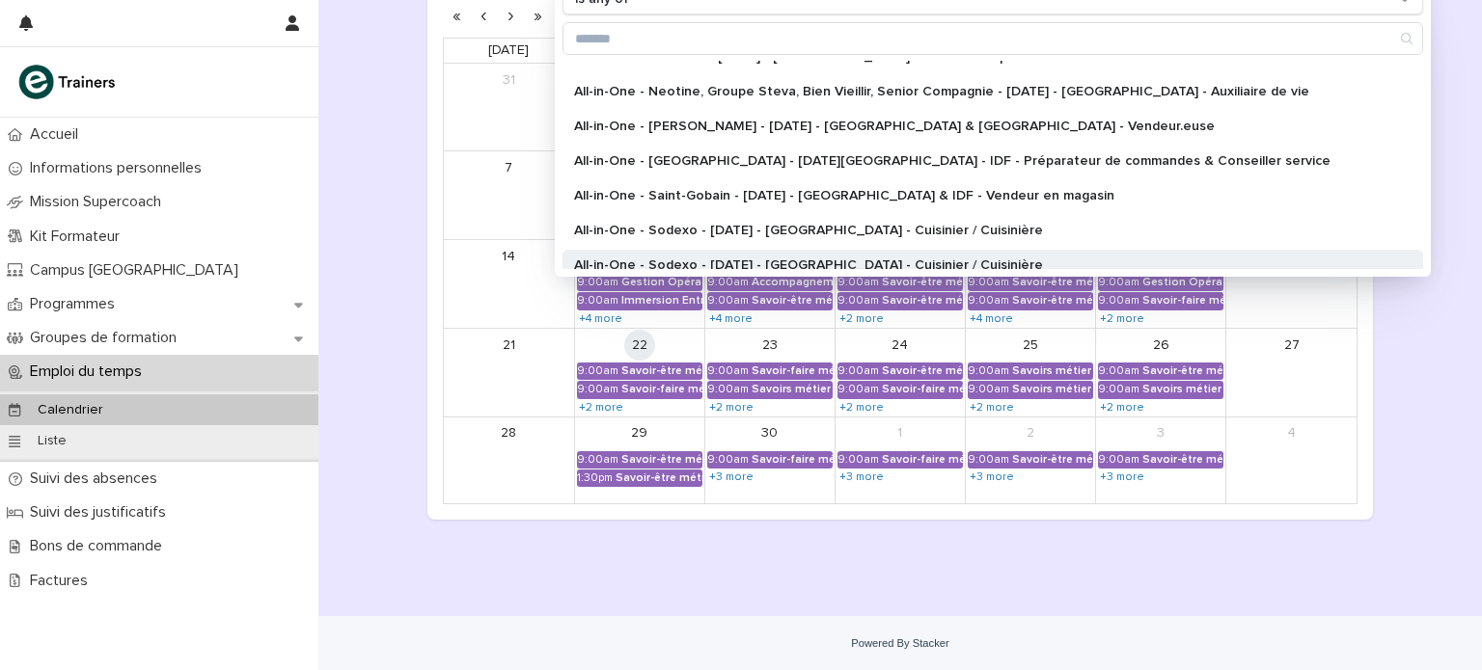
scroll to position [448, 0]
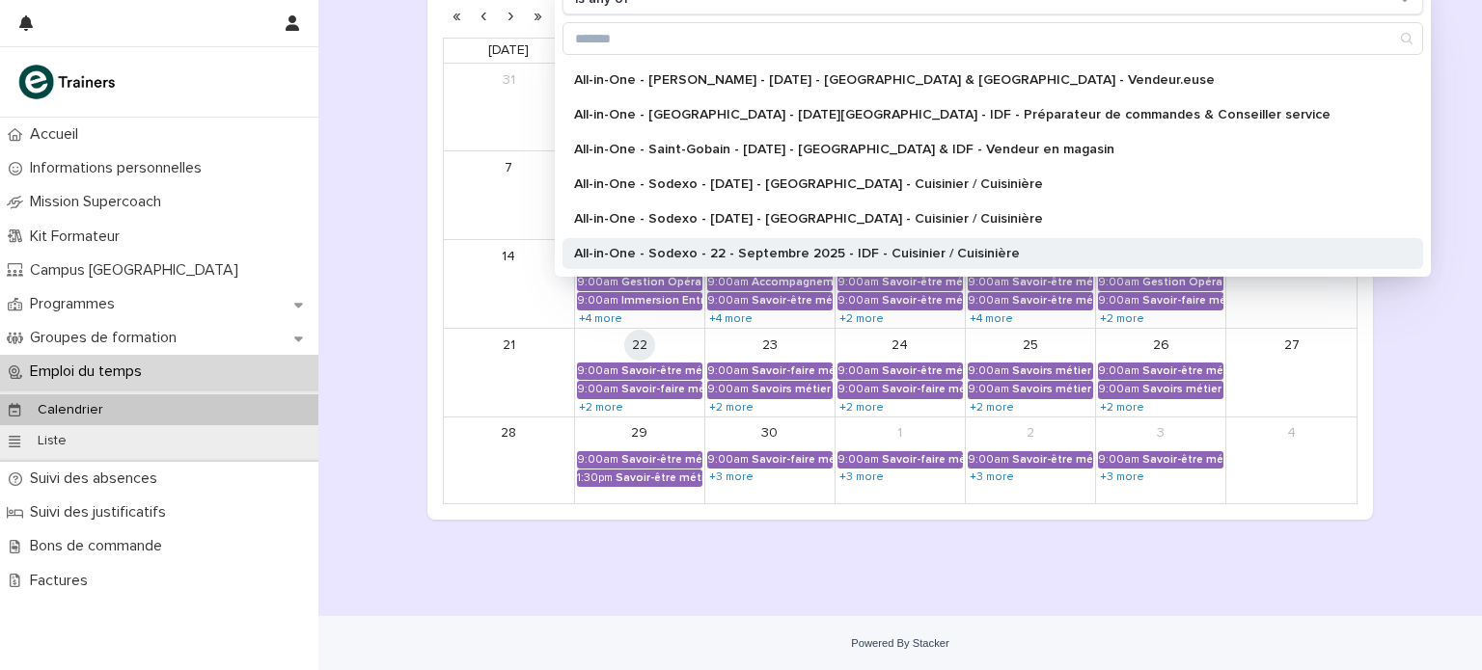
click at [770, 247] on p "All-in-One - Sodexo - 22 - Septembre 2025 - IDF - Cuisinier / Cuisinière" at bounding box center [983, 254] width 818 height 14
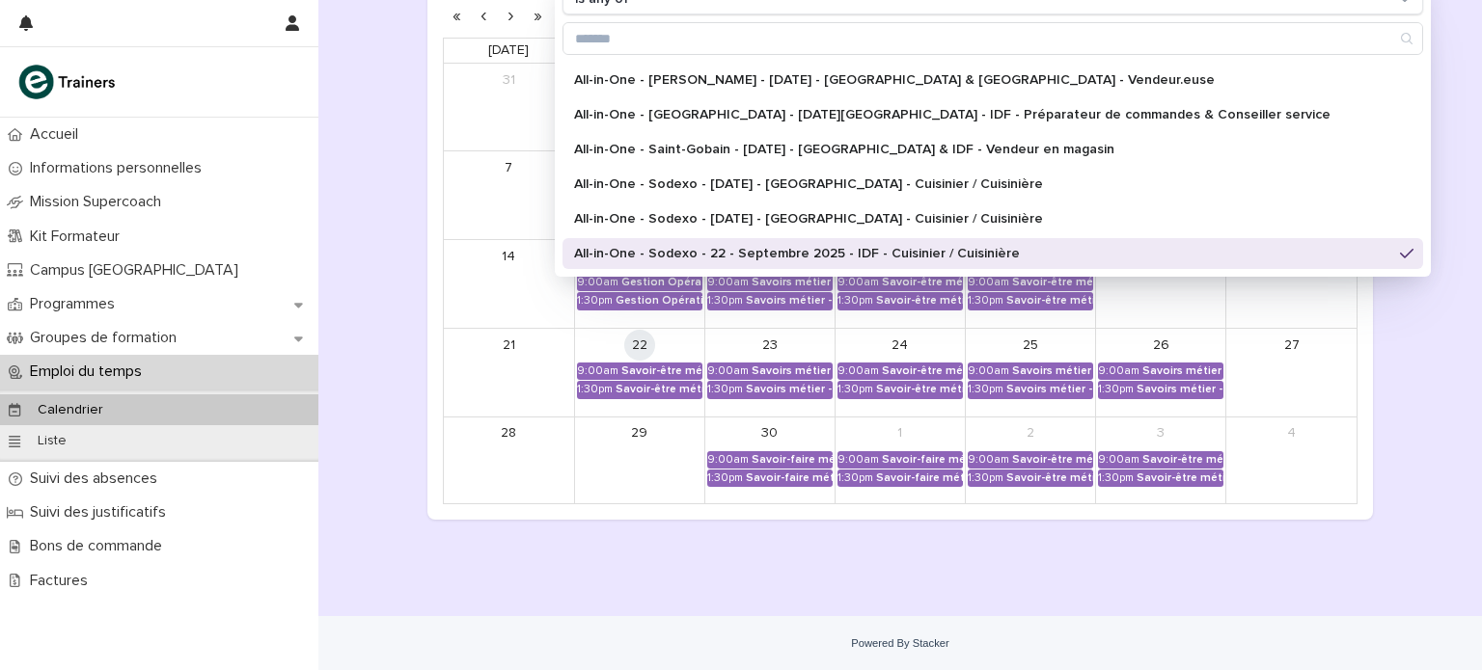
click at [1359, 545] on div "Loading... Saving… Loading... Saving… Suivi de l'assiduité · Vue Calendrier Int…" at bounding box center [900, 207] width 965 height 724
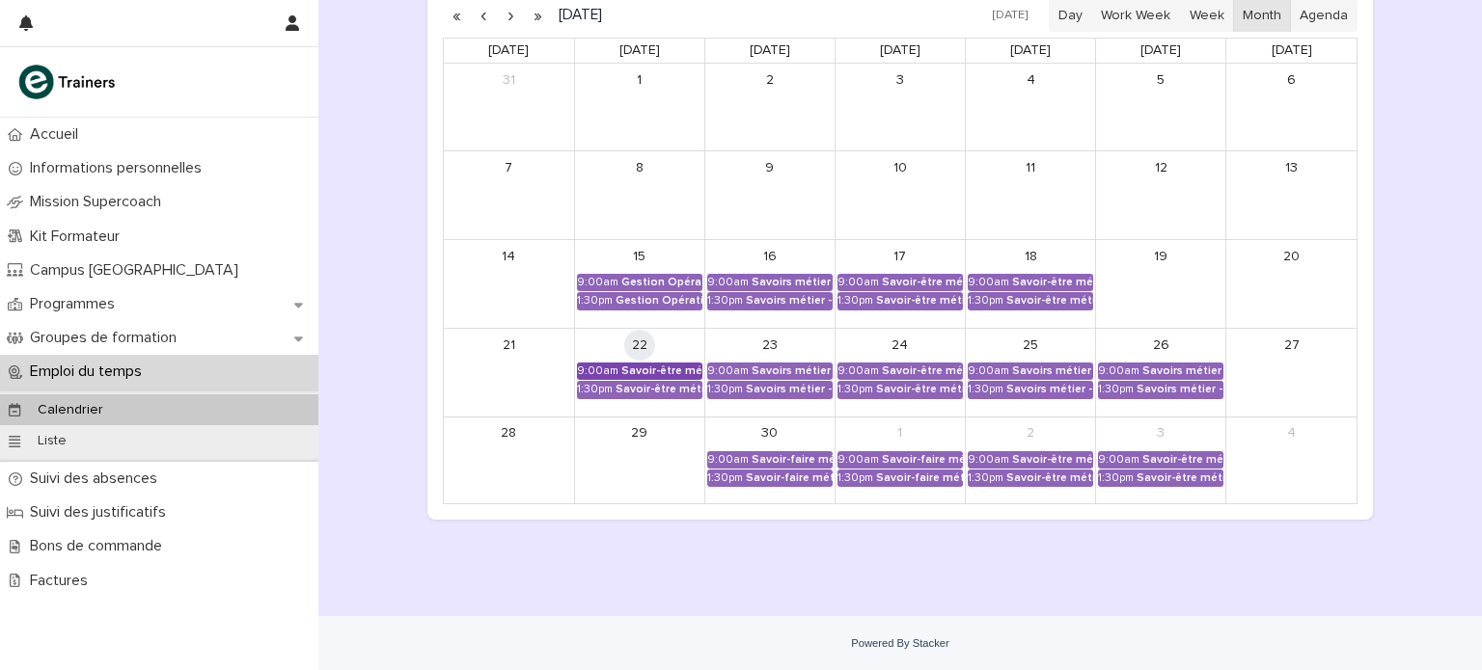
click at [627, 369] on div "Savoir-être métier - Mobilisation et valorisation de ses forces et talents" at bounding box center [661, 372] width 81 height 14
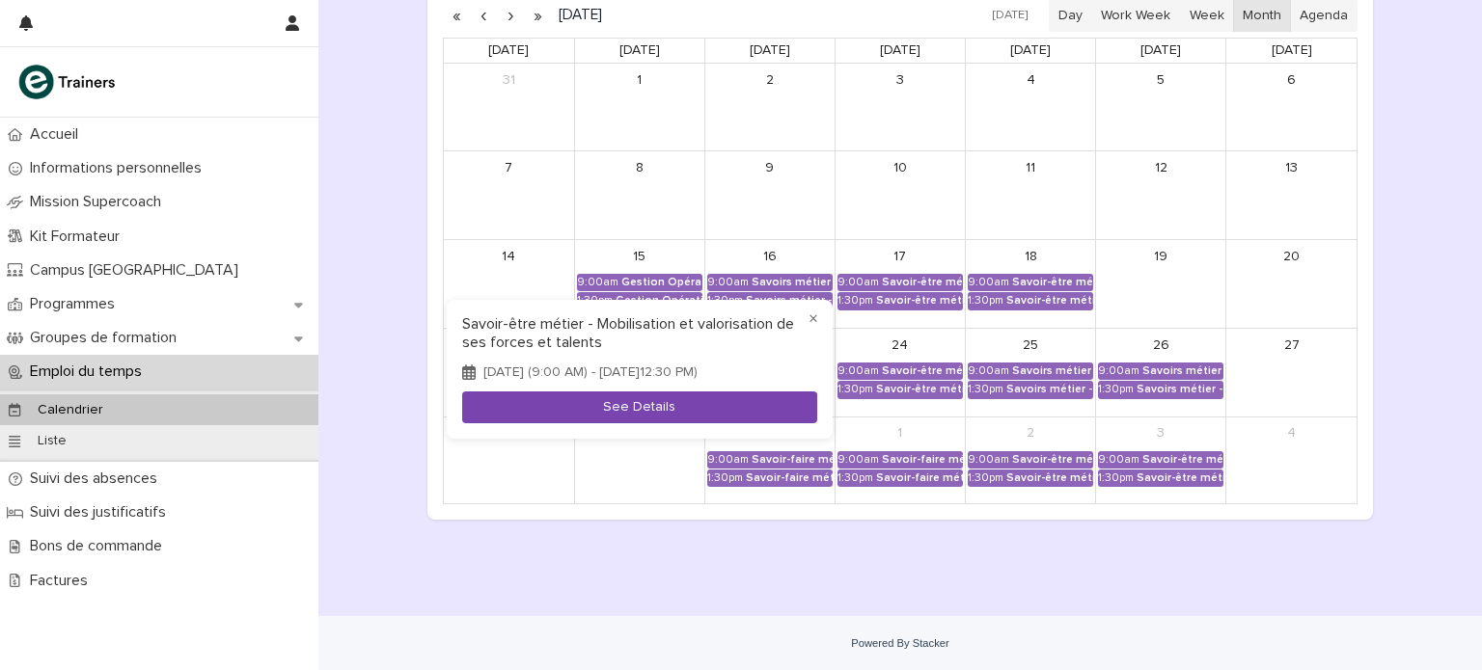
click at [637, 415] on button "See Details" at bounding box center [639, 408] width 355 height 32
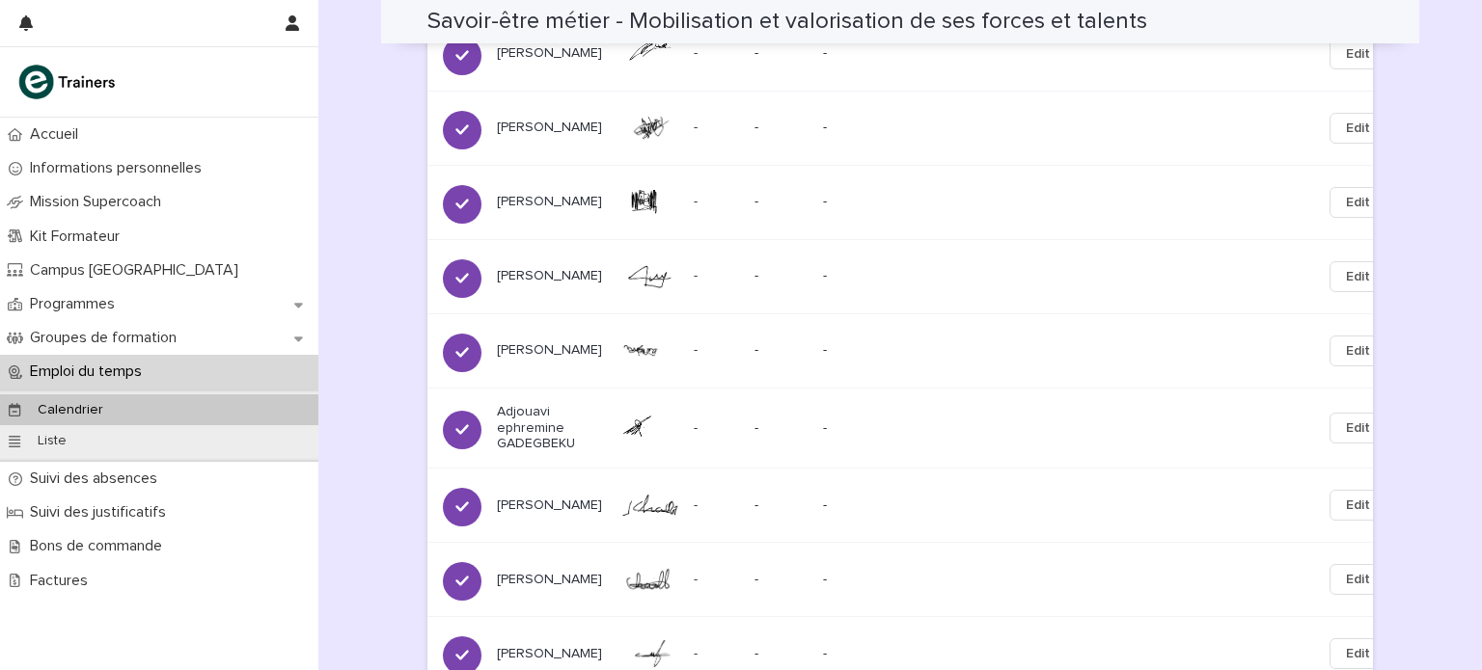
scroll to position [2142, 0]
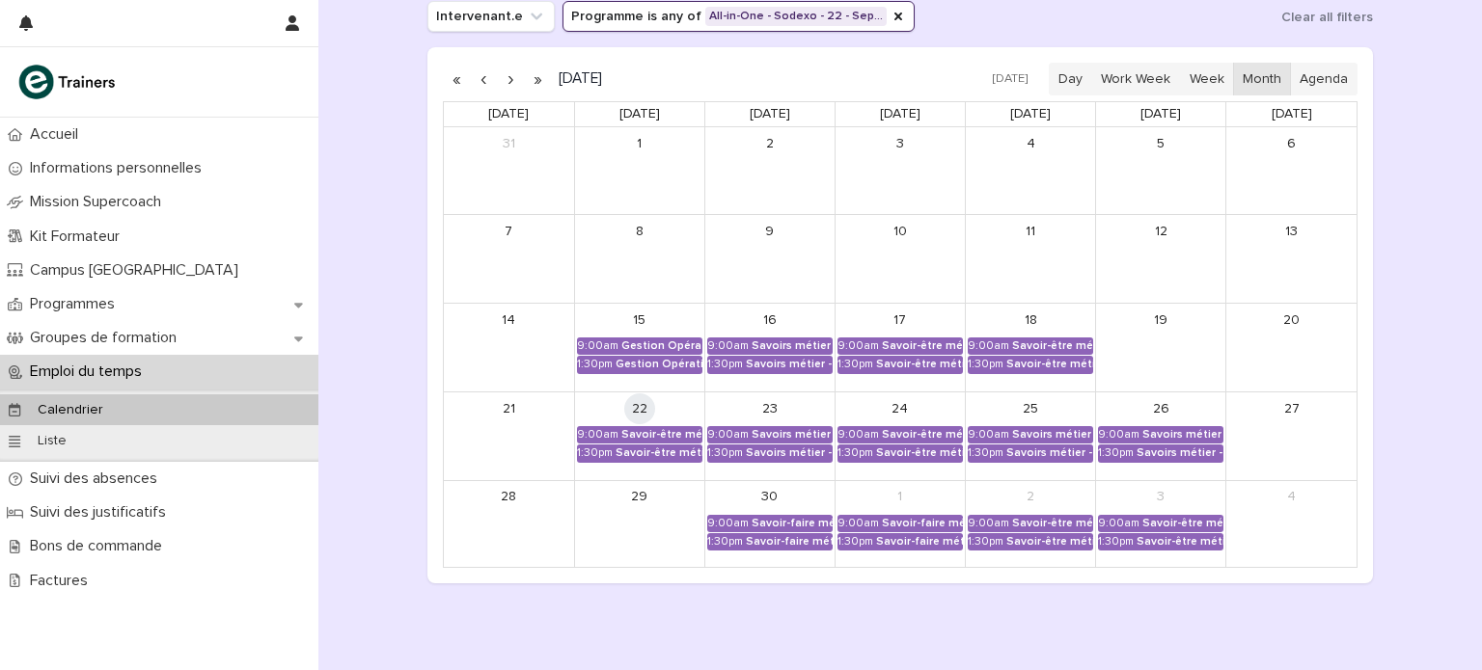
scroll to position [302, 0]
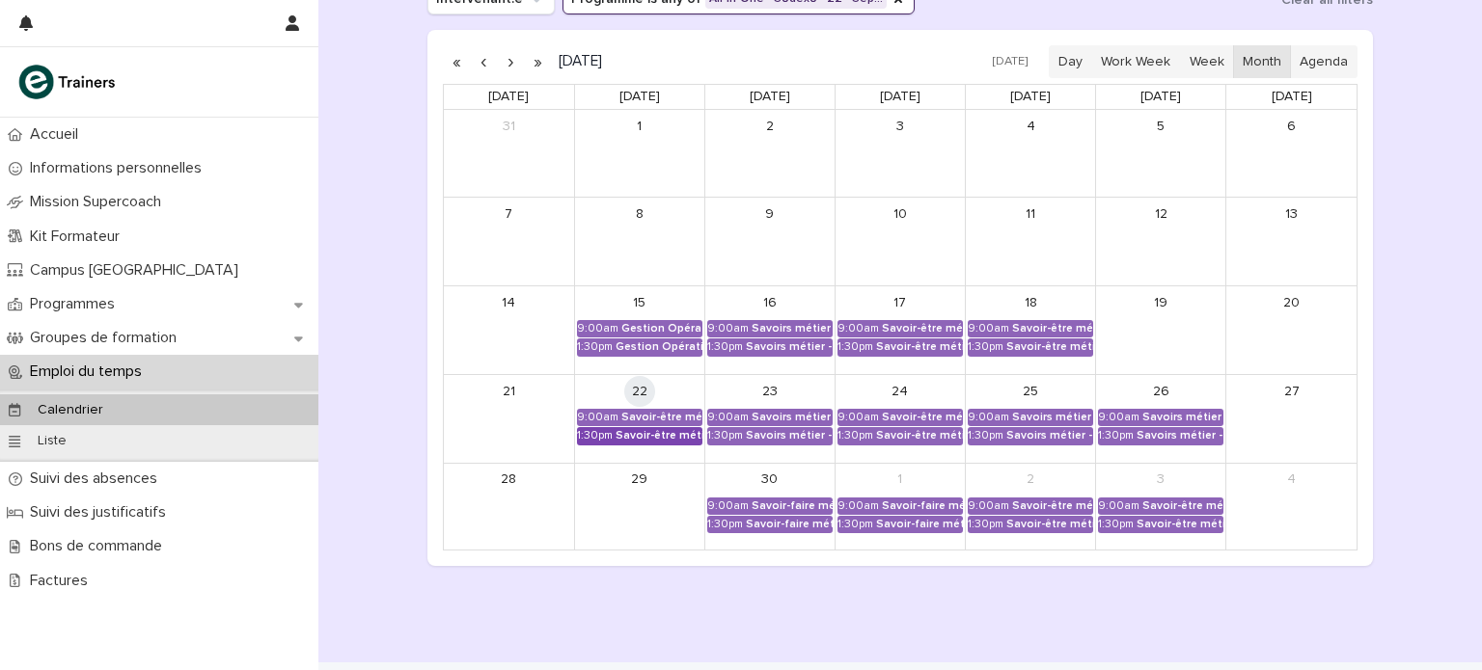
click at [655, 437] on div "Savoir-être métier - Mobilisation et valorisation de ses forces et talents" at bounding box center [658, 436] width 87 height 14
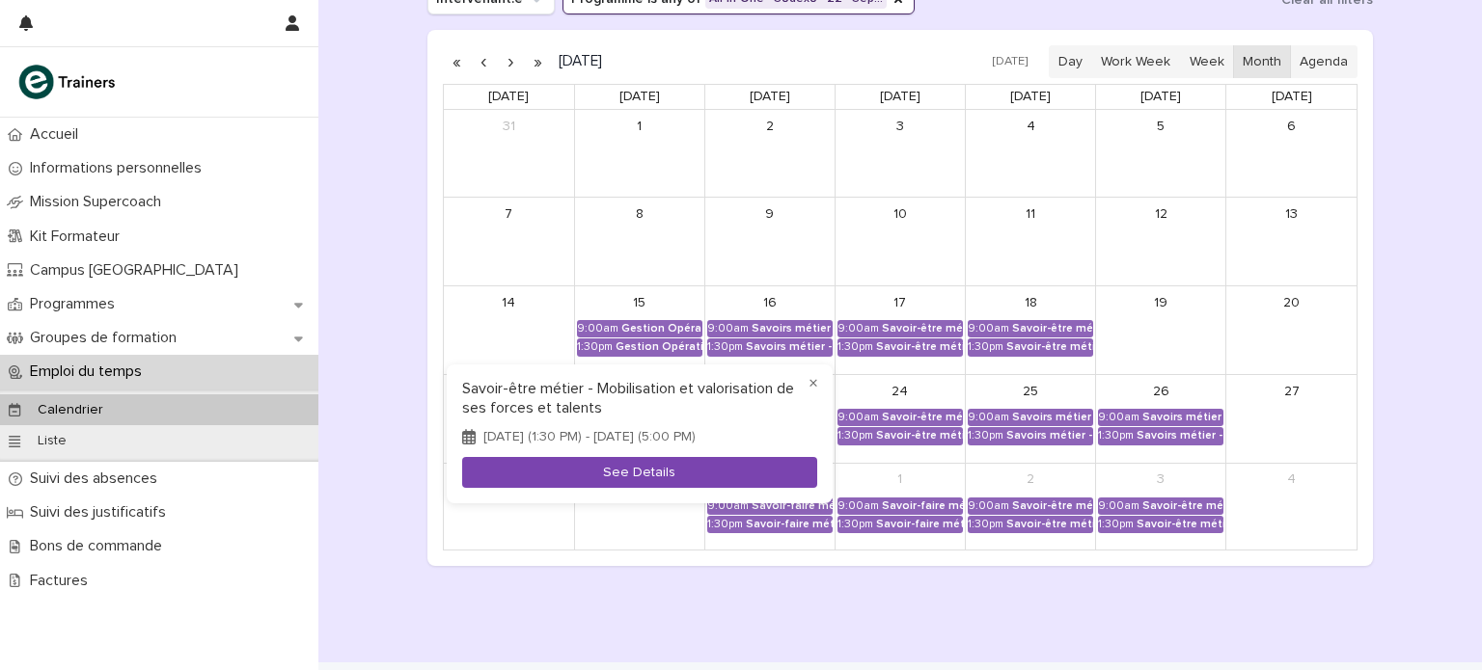
click at [654, 478] on button "See Details" at bounding box center [639, 473] width 355 height 32
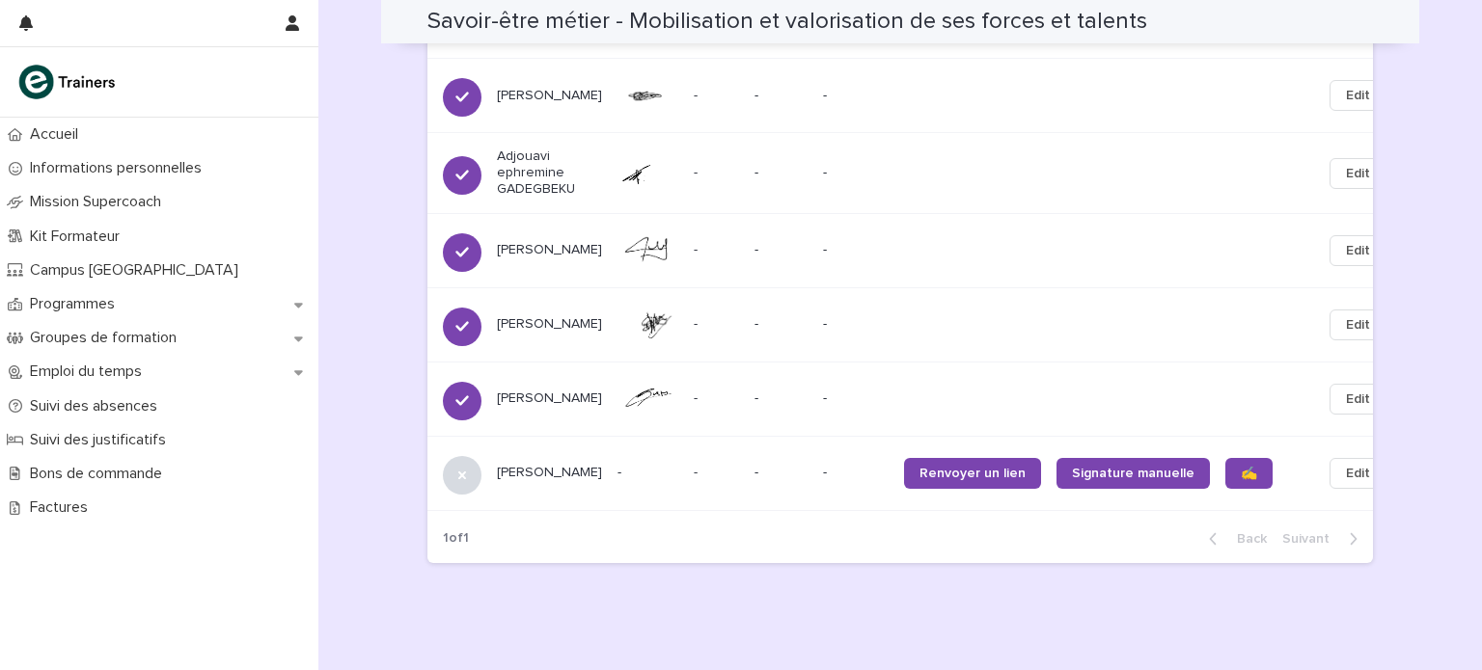
scroll to position [2138, 0]
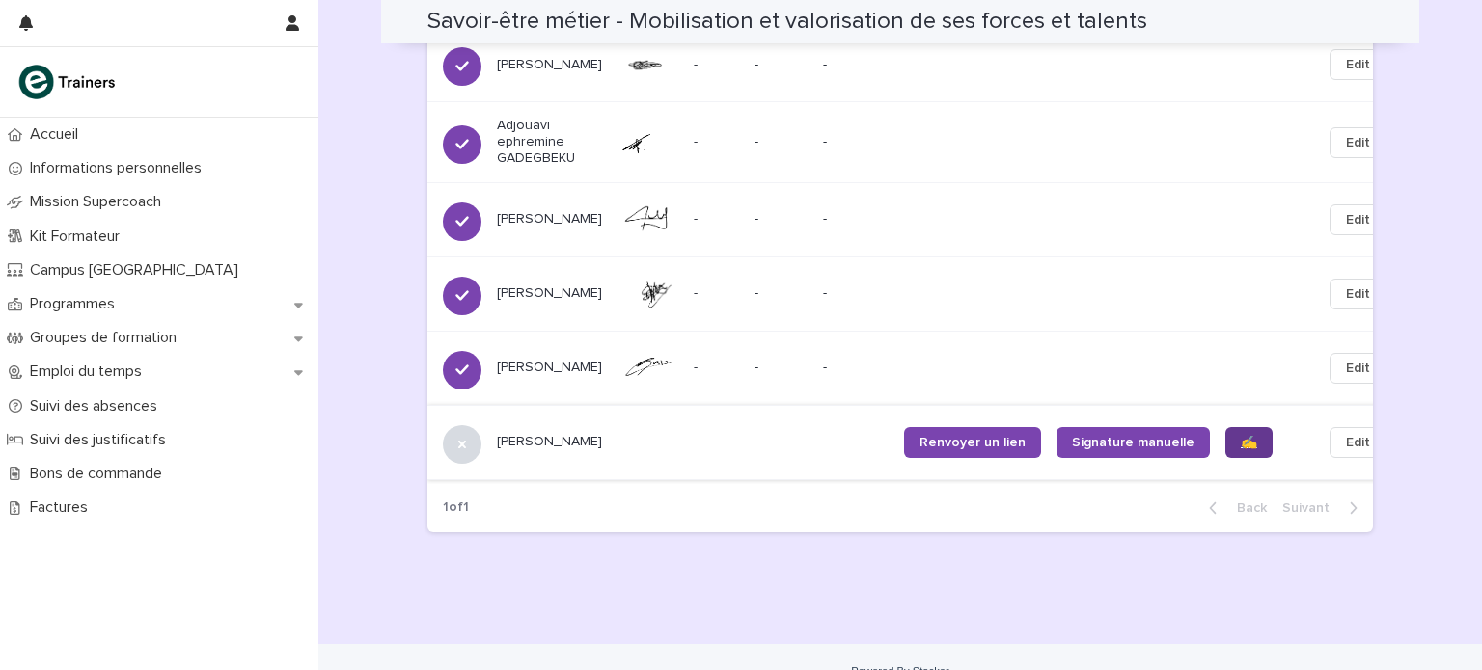
click at [1241, 436] on span "✍️" at bounding box center [1249, 443] width 16 height 14
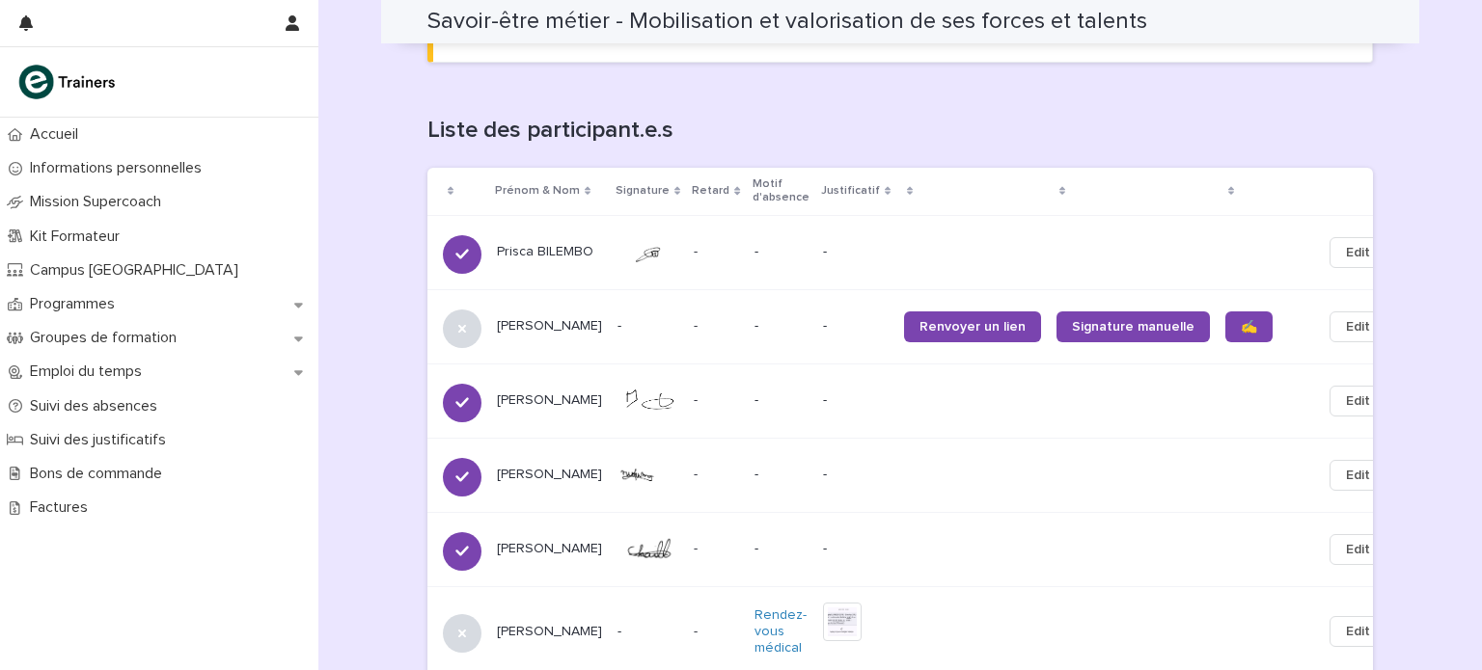
scroll to position [0, 0]
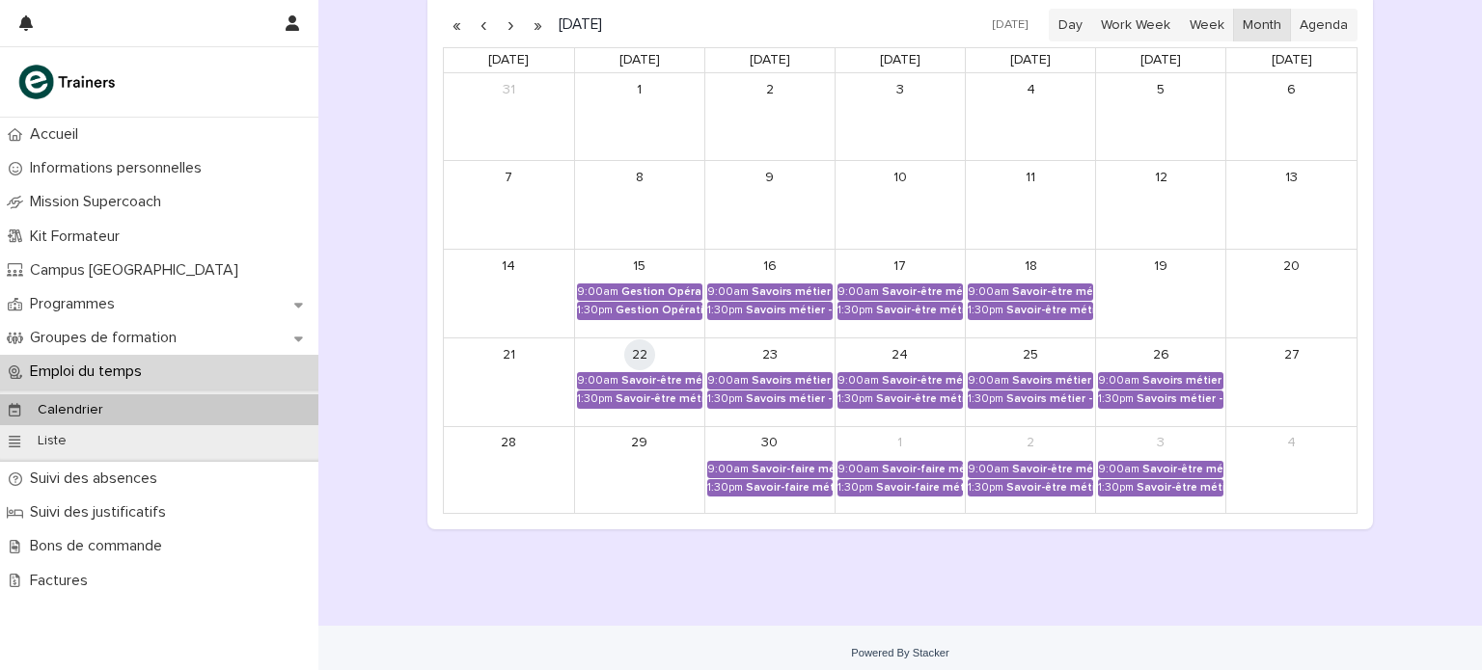
scroll to position [341, 0]
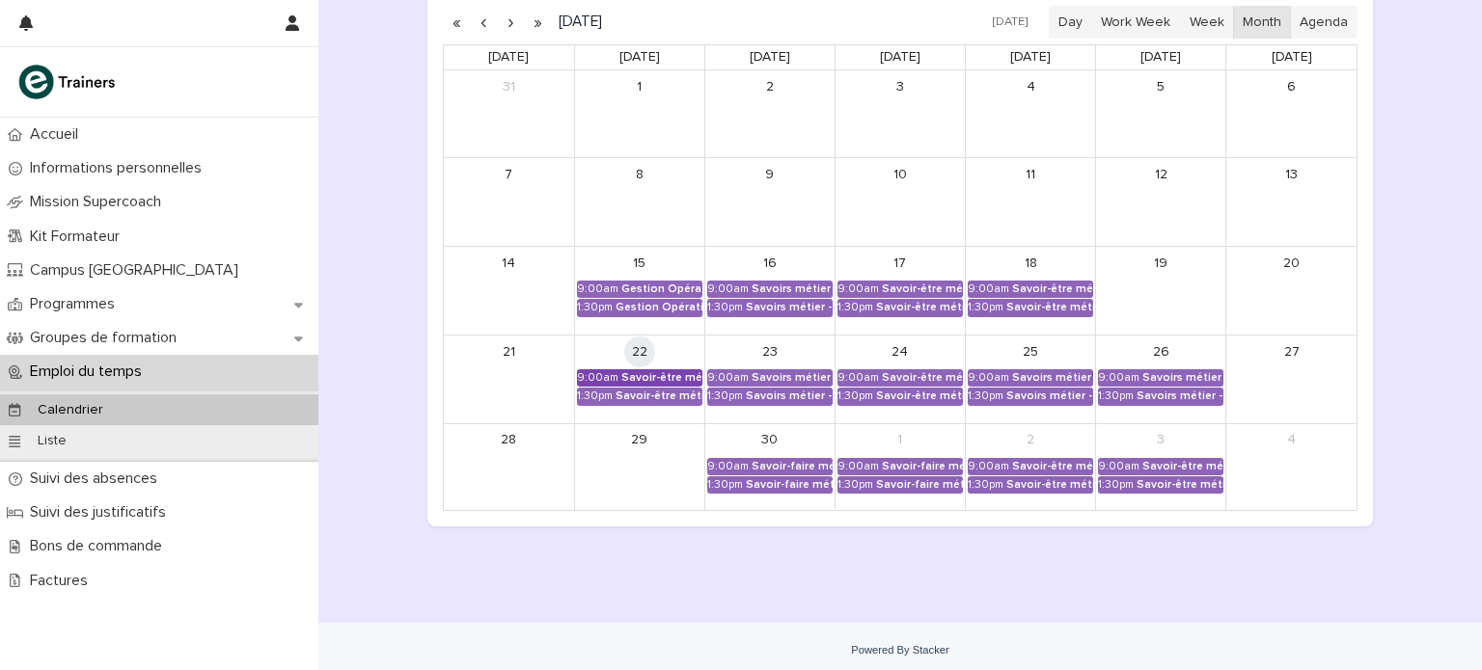
click at [675, 371] on div "Savoir-être métier - Mobilisation et valorisation de ses forces et talents" at bounding box center [661, 378] width 81 height 14
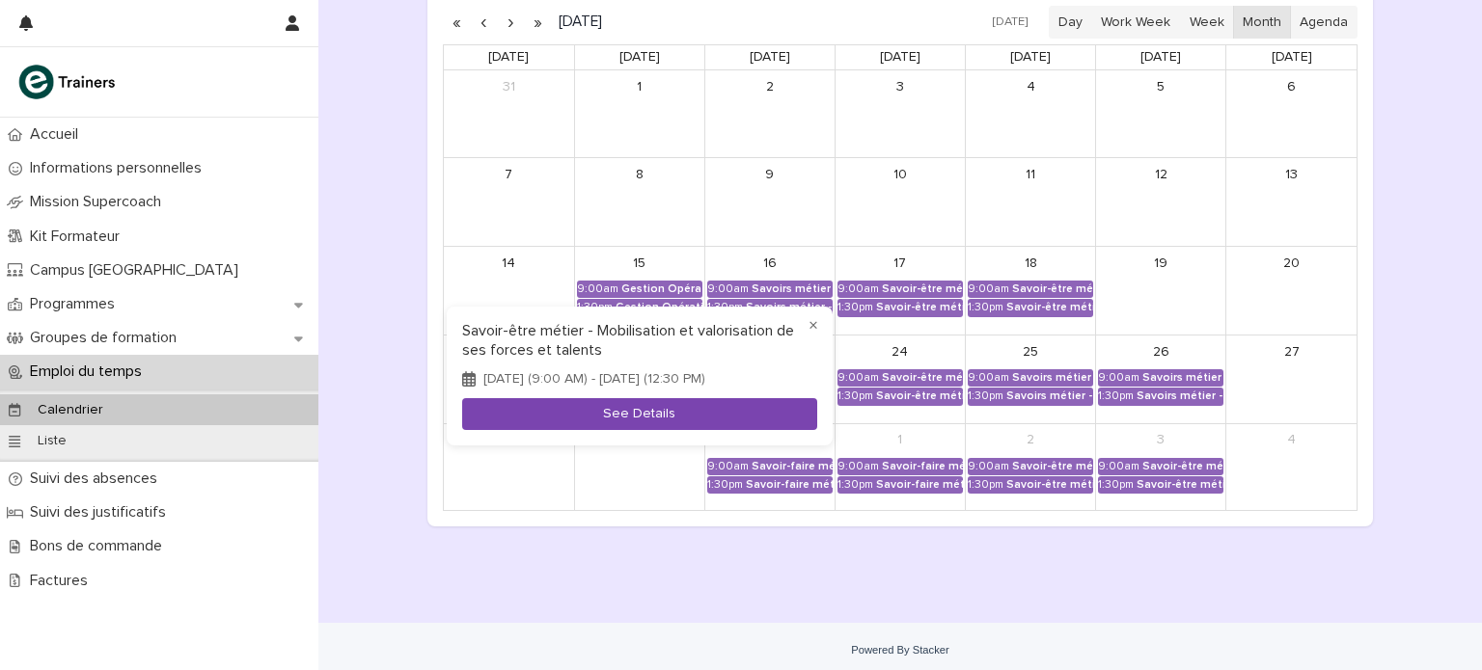
click at [667, 424] on button "See Details" at bounding box center [639, 415] width 355 height 32
